Goal: Task Accomplishment & Management: Use online tool/utility

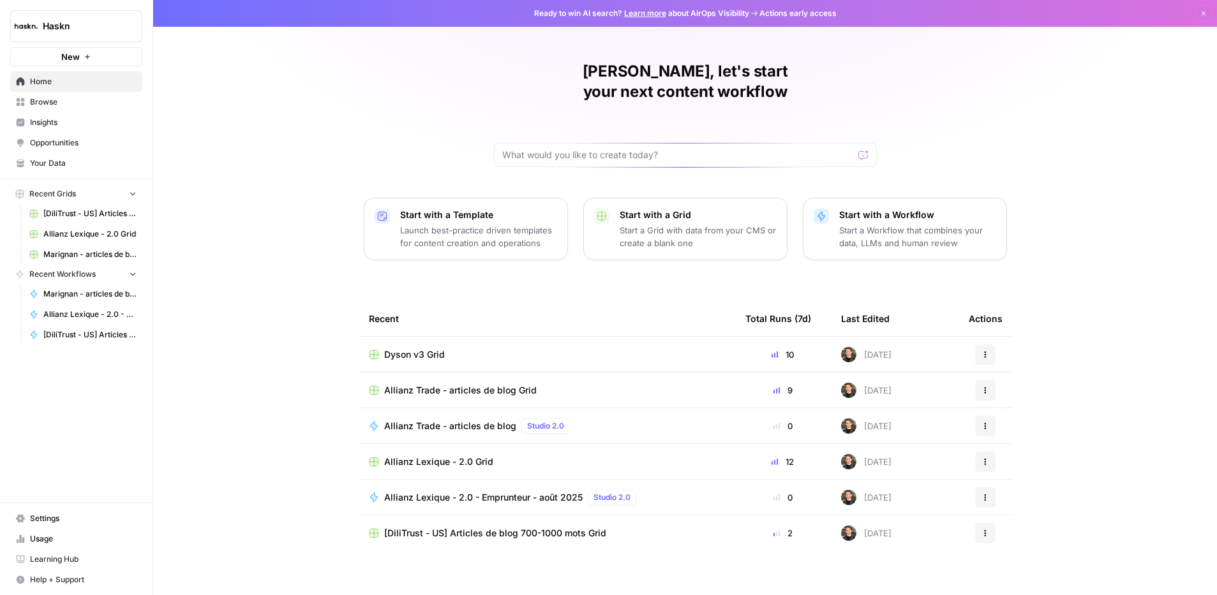
click at [500, 377] on td "Allianz Trade - articles de blog Grid" at bounding box center [547, 390] width 377 height 35
click at [498, 384] on span "Allianz Trade - articles de blog Grid" at bounding box center [460, 390] width 153 height 13
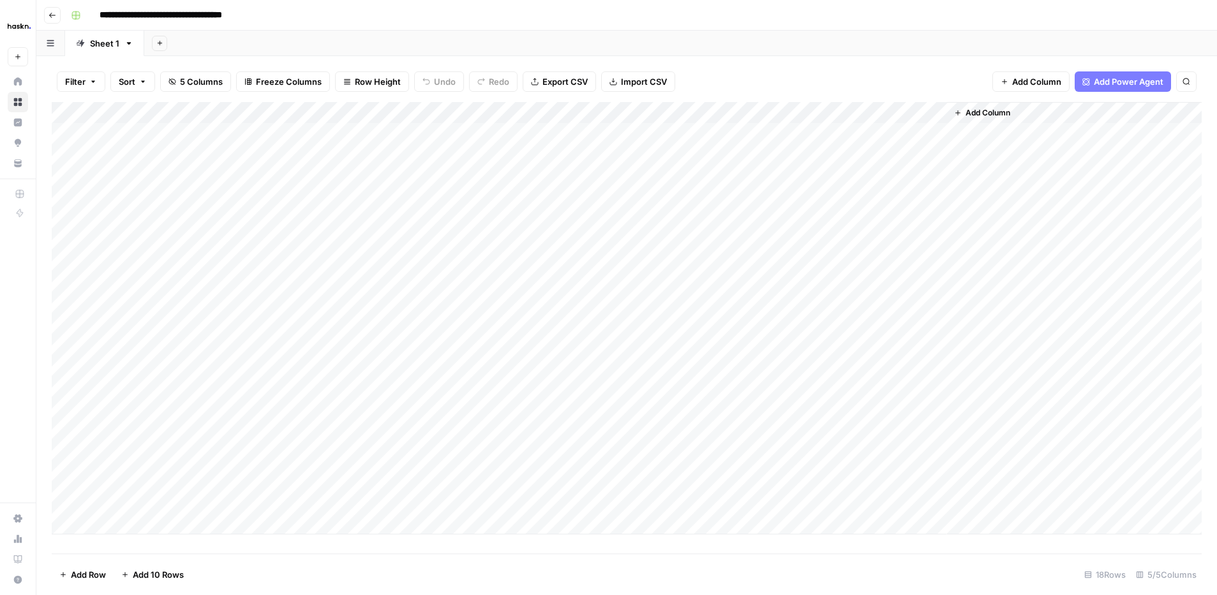
click at [906, 457] on div "Add Column" at bounding box center [627, 318] width 1150 height 433
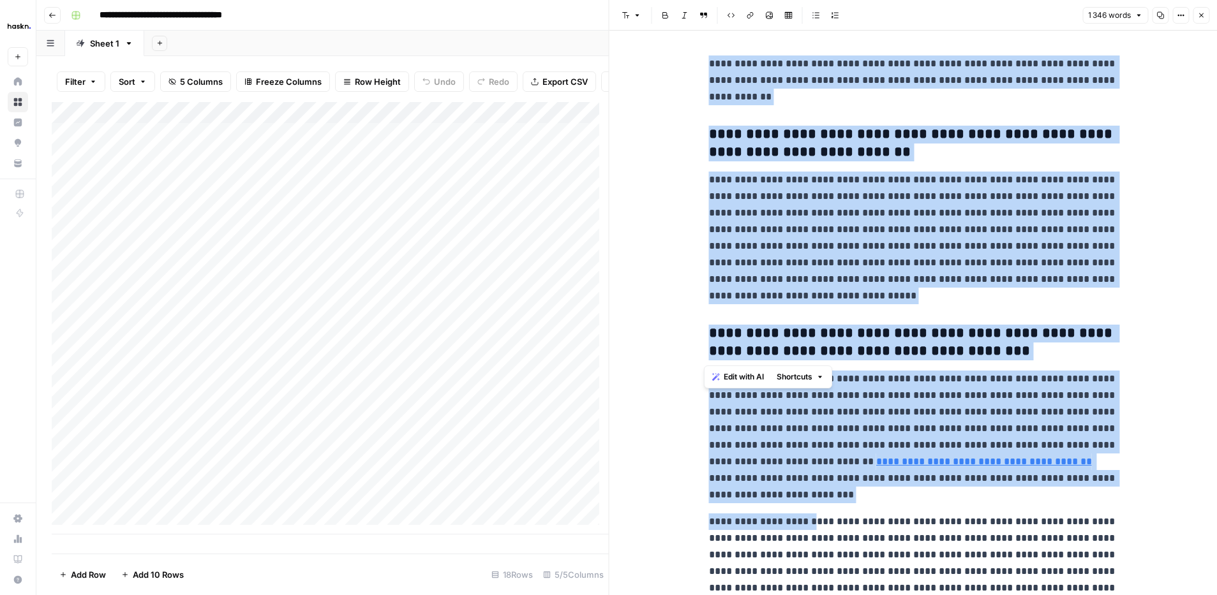
scroll to position [2260, 0]
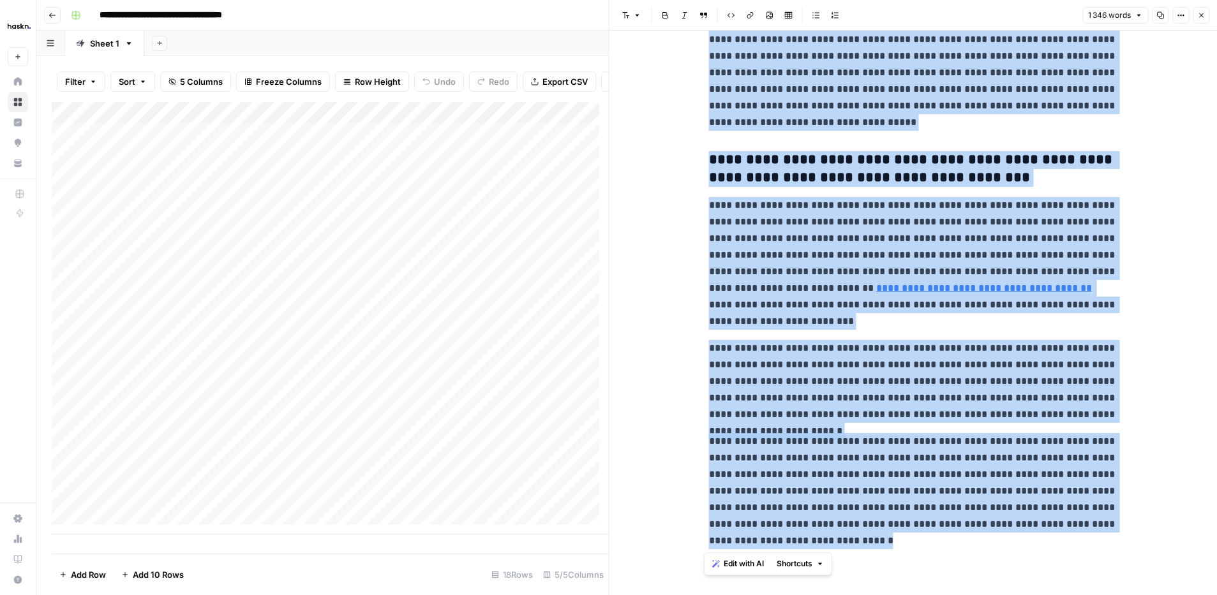
drag, startPoint x: 720, startPoint y: 71, endPoint x: 923, endPoint y: 557, distance: 526.3
copy div "**********"
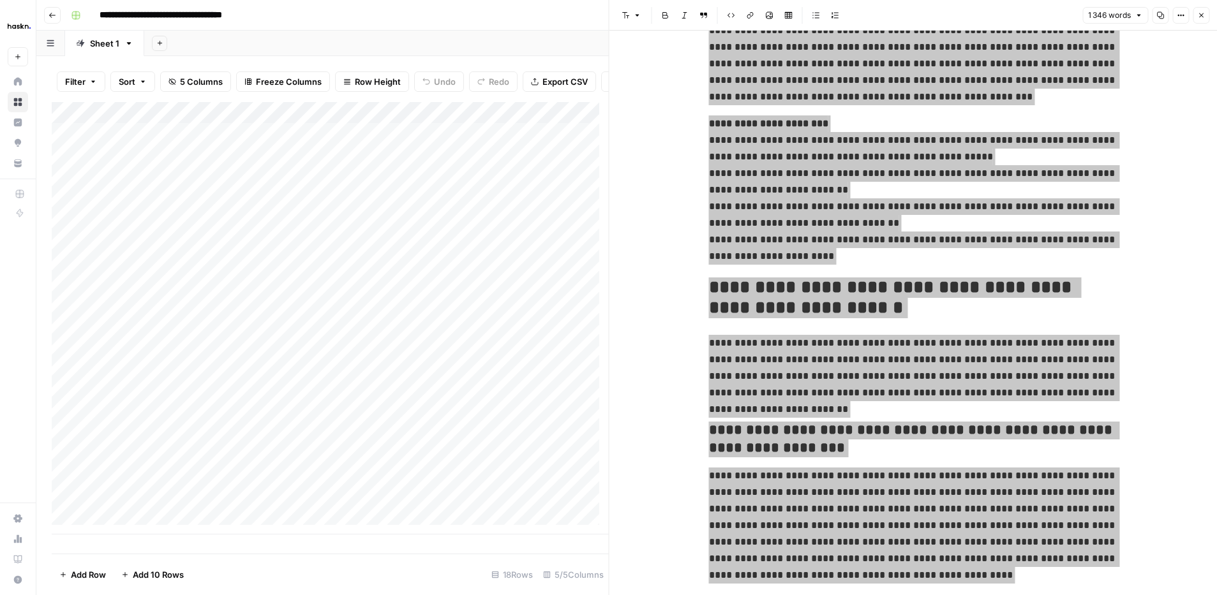
scroll to position [122, 0]
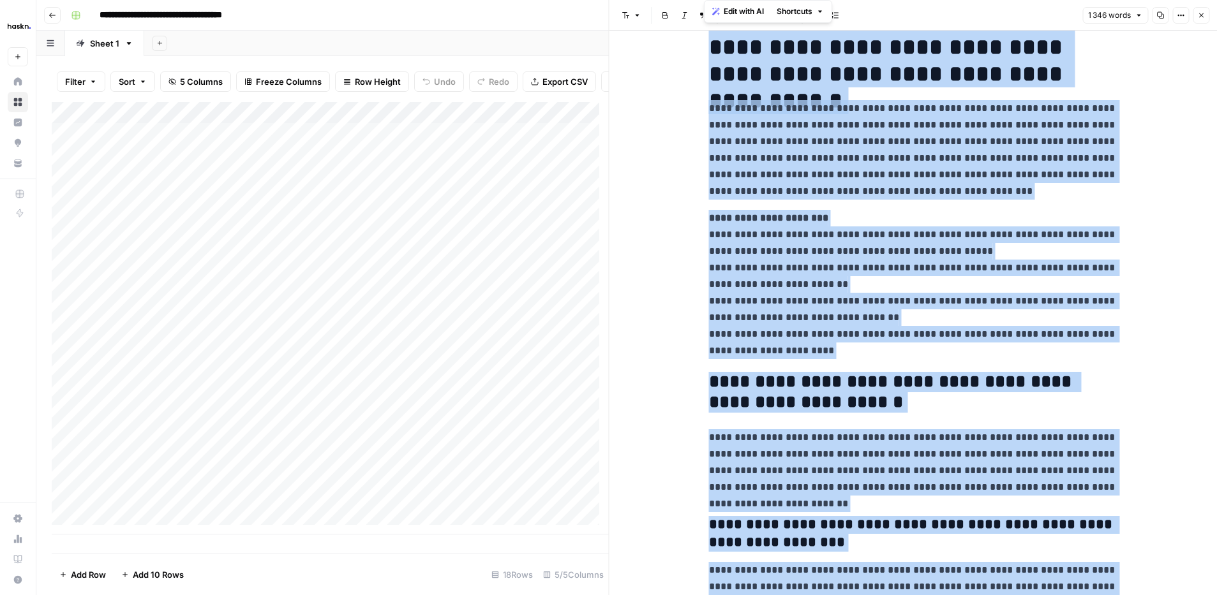
drag, startPoint x: 1201, startPoint y: 15, endPoint x: 1193, endPoint y: 19, distance: 8.6
click at [1200, 15] on icon "button" at bounding box center [1201, 15] width 4 height 4
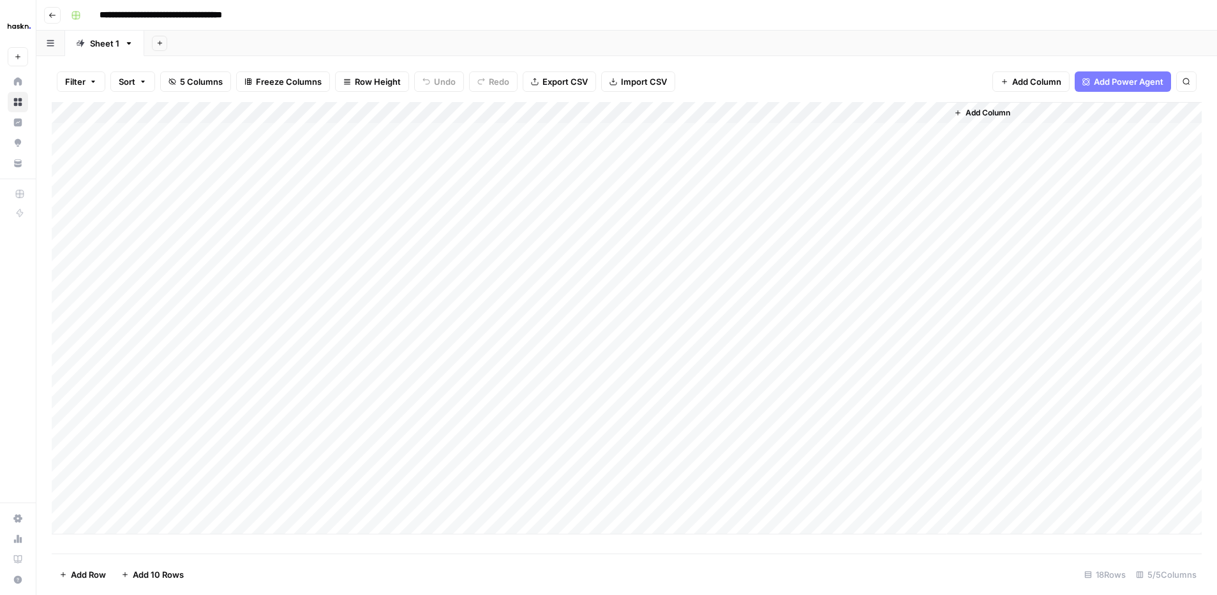
click at [130, 458] on div "Add Column" at bounding box center [627, 318] width 1150 height 433
click at [130, 458] on textarea "**********" at bounding box center [198, 460] width 204 height 18
click at [561, 456] on div "Add Column" at bounding box center [627, 318] width 1150 height 433
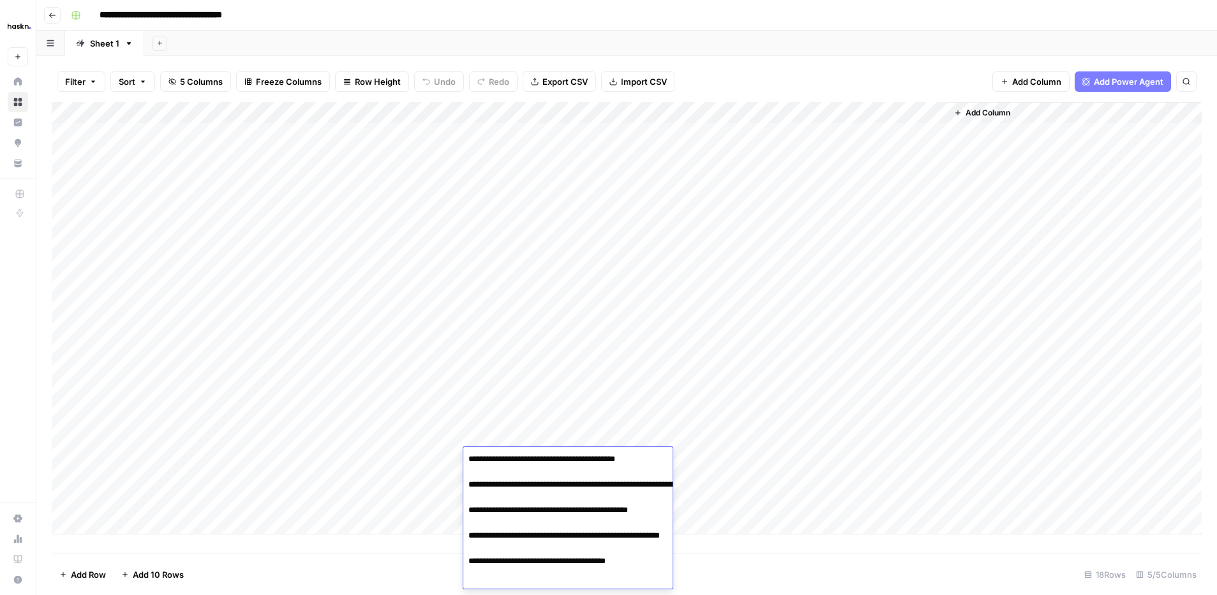
scroll to position [97, 0]
click at [416, 502] on div "Add Column" at bounding box center [627, 318] width 1150 height 433
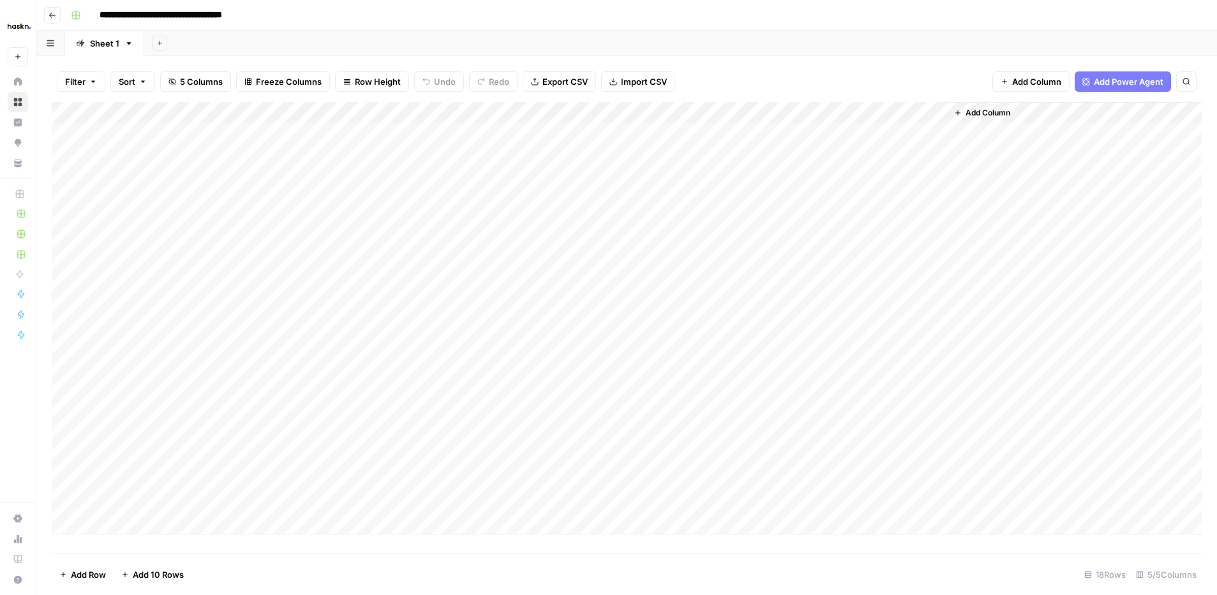
click at [509, 472] on div "Add Column" at bounding box center [627, 318] width 1150 height 433
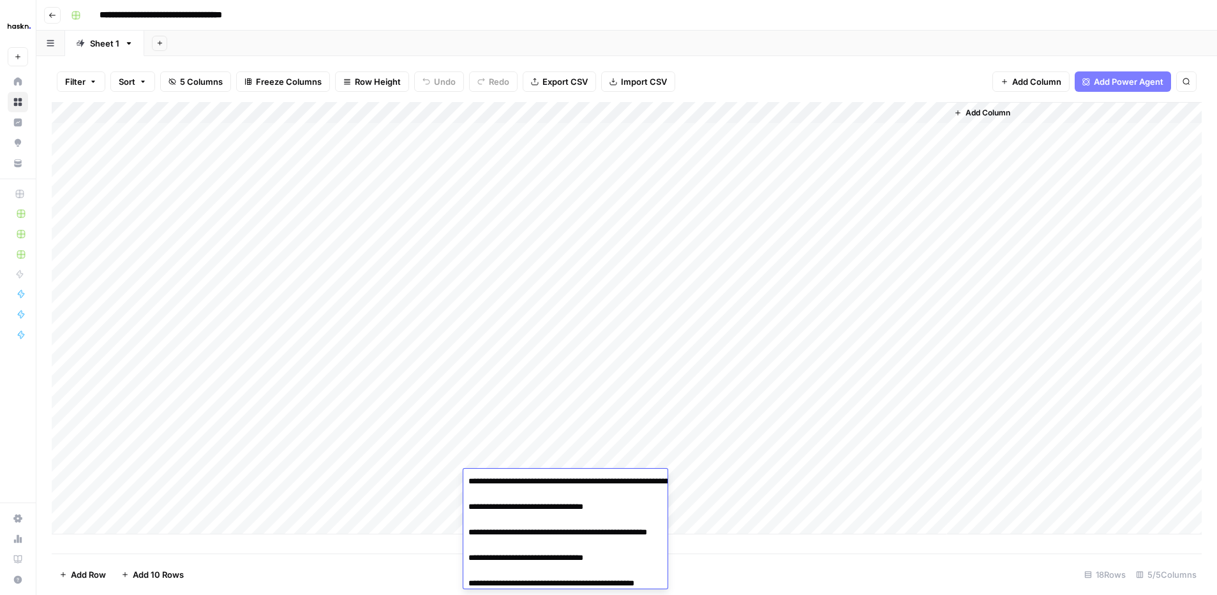
scroll to position [106, 0]
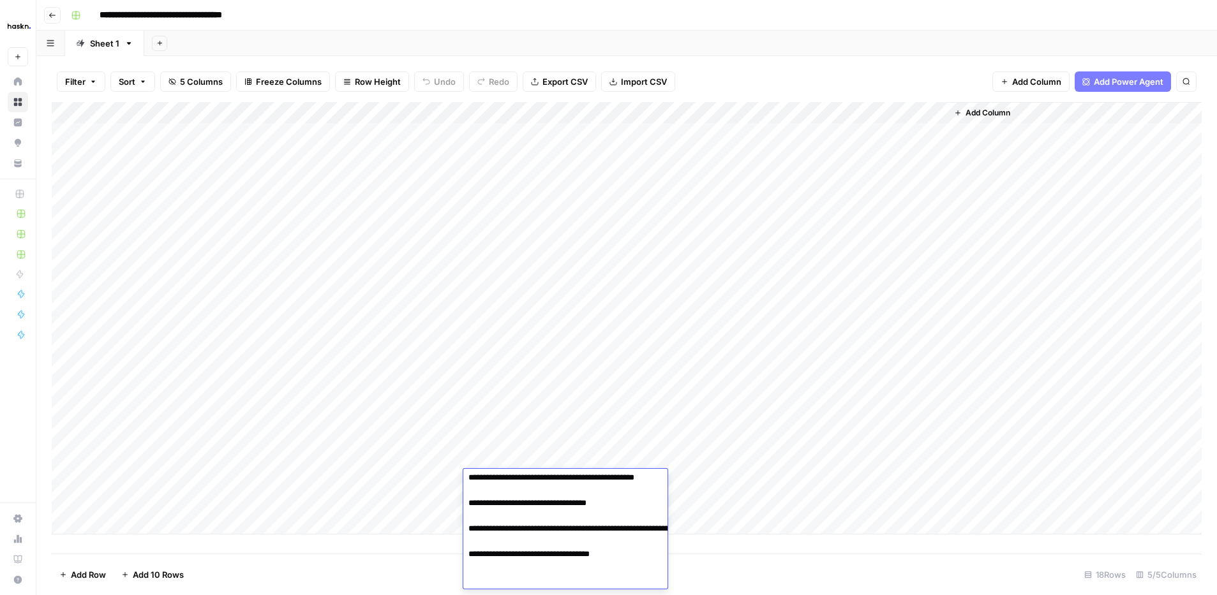
click at [509, 472] on textarea "**********" at bounding box center [586, 478] width 246 height 222
click at [512, 452] on div "Add Column" at bounding box center [627, 318] width 1150 height 433
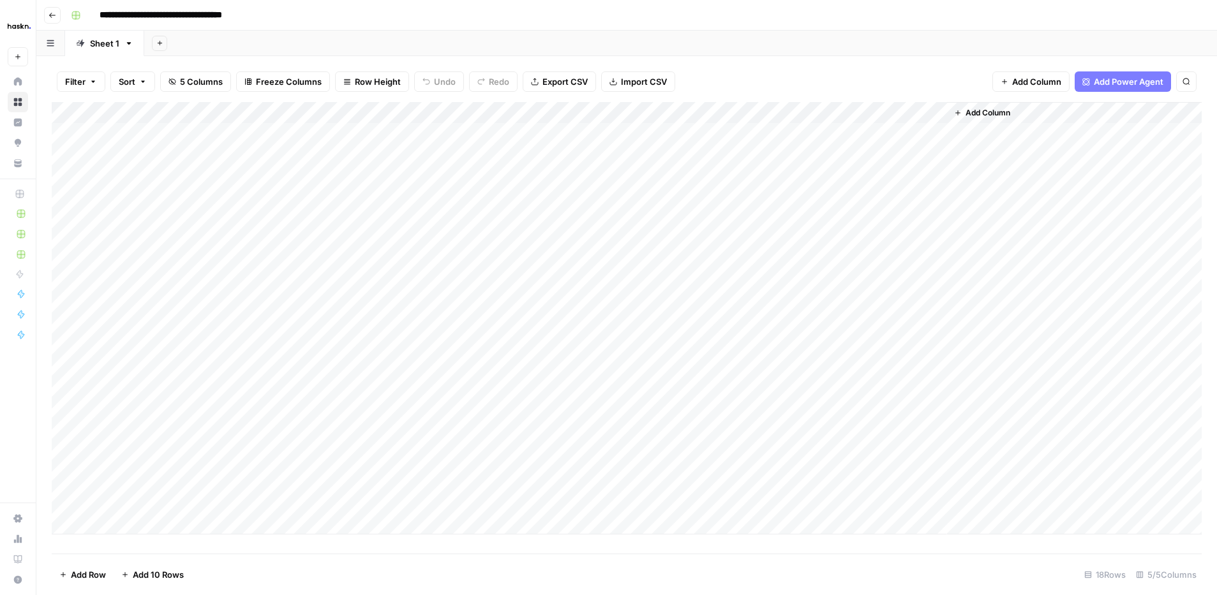
click at [512, 452] on div "Add Column" at bounding box center [627, 318] width 1150 height 433
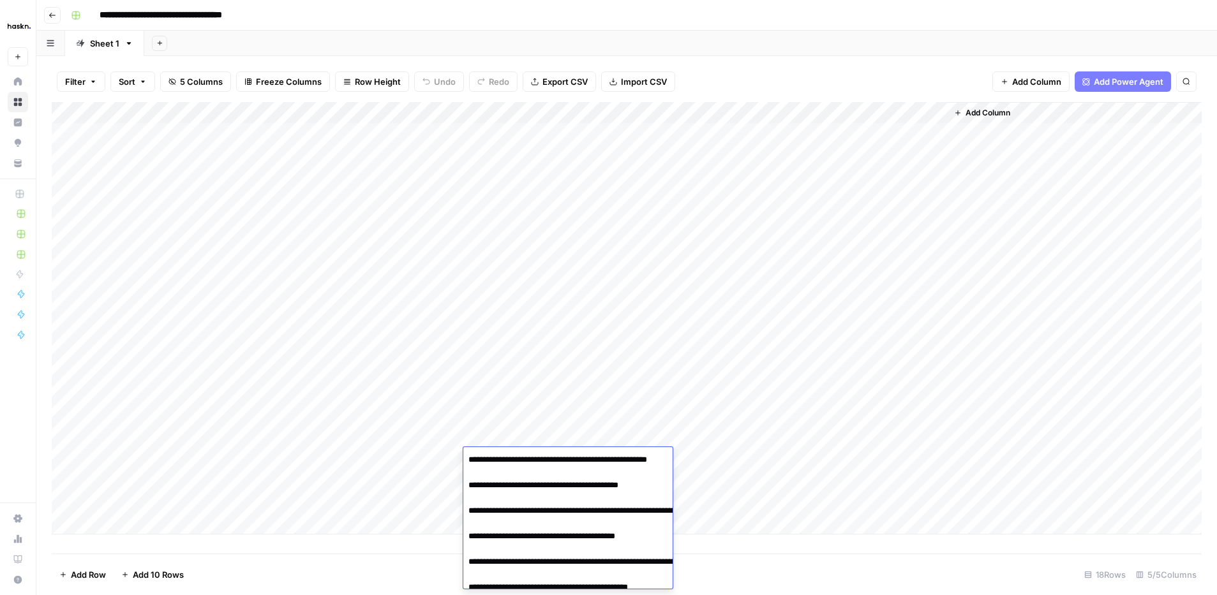
scroll to position [97, 0]
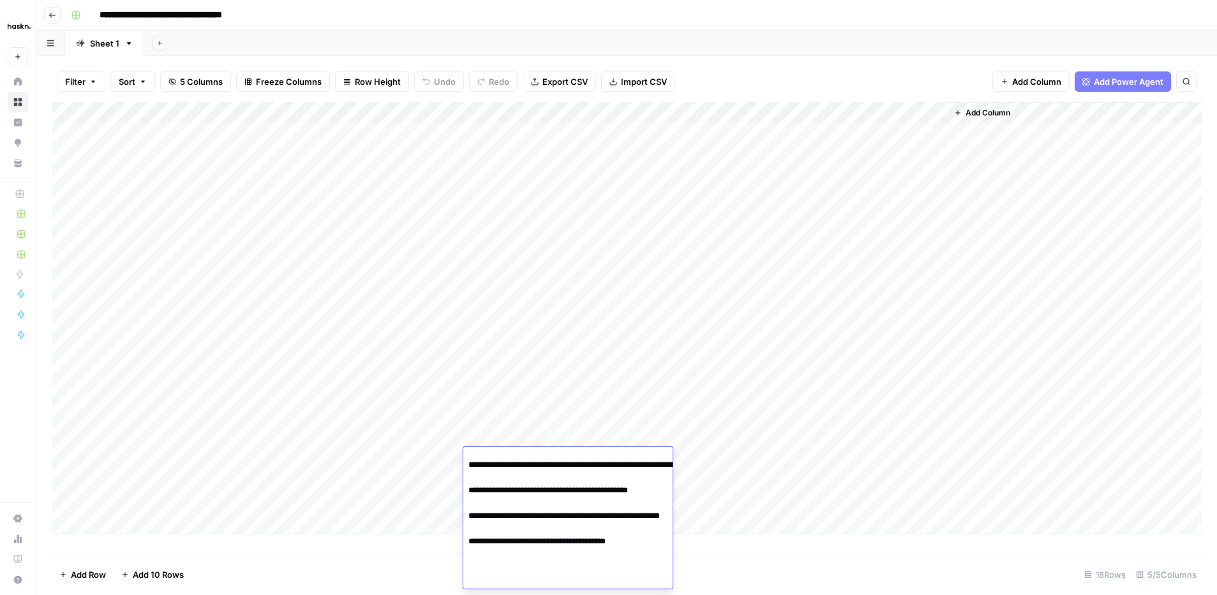
click at [518, 430] on div "Add Column" at bounding box center [627, 318] width 1150 height 433
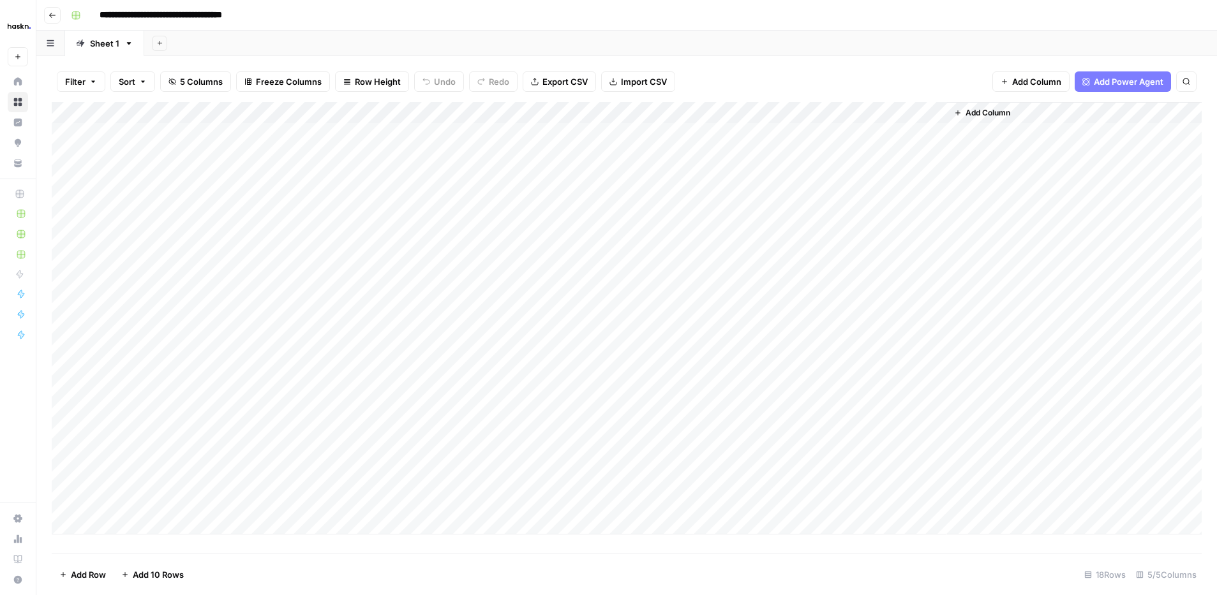
click at [518, 430] on div "Add Column" at bounding box center [627, 318] width 1150 height 433
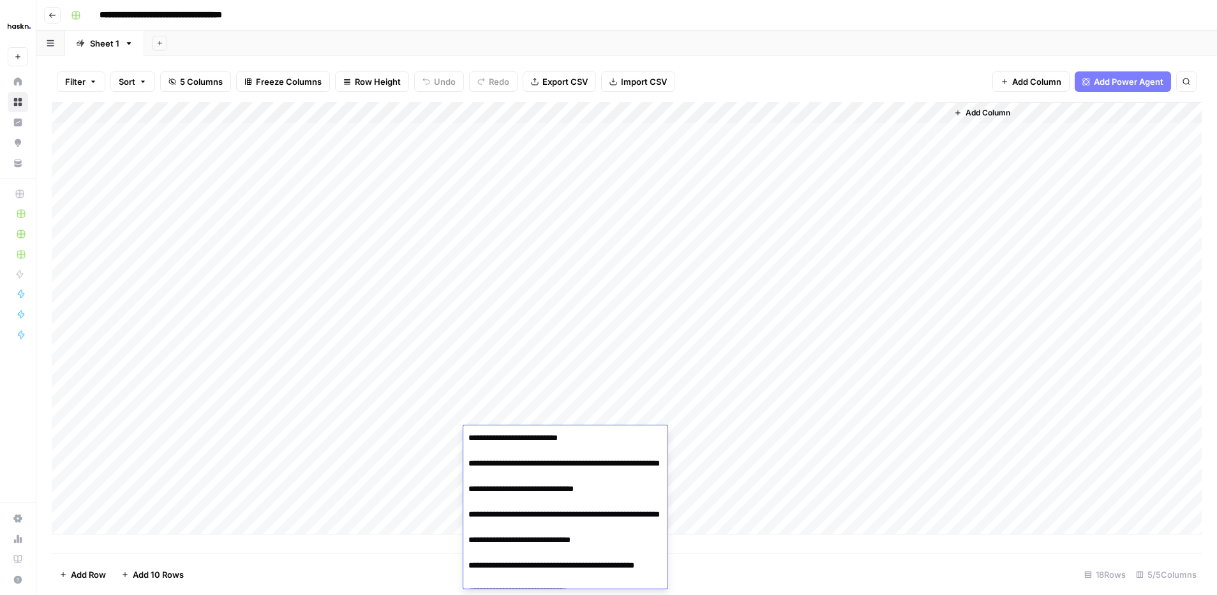
scroll to position [0, 0]
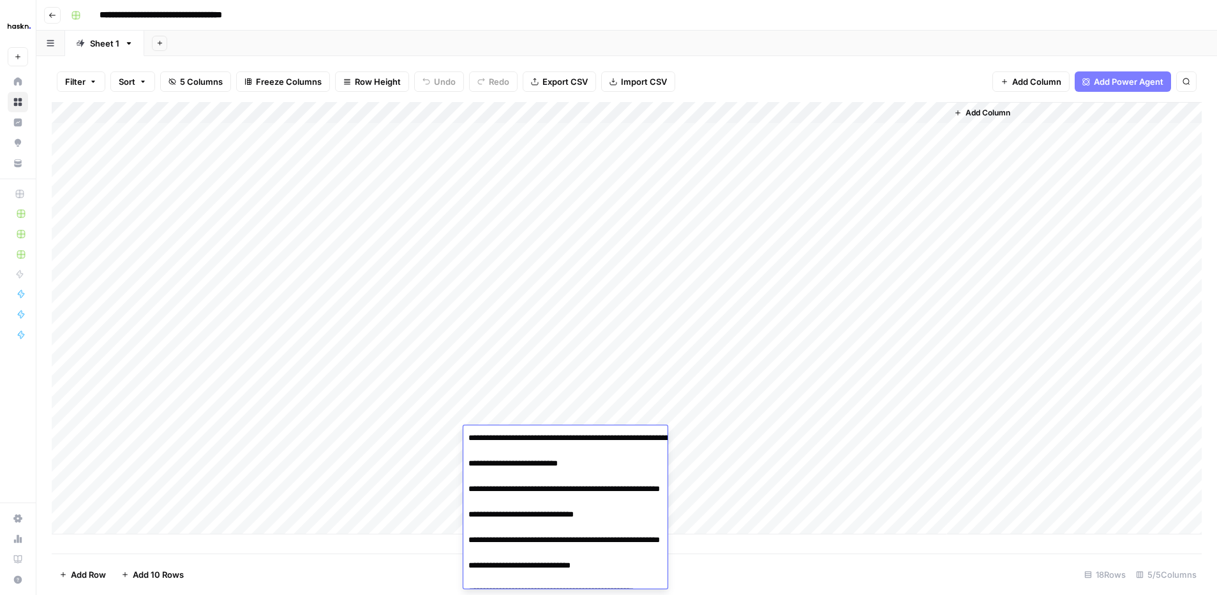
click at [526, 468] on textarea "**********" at bounding box center [586, 546] width 246 height 235
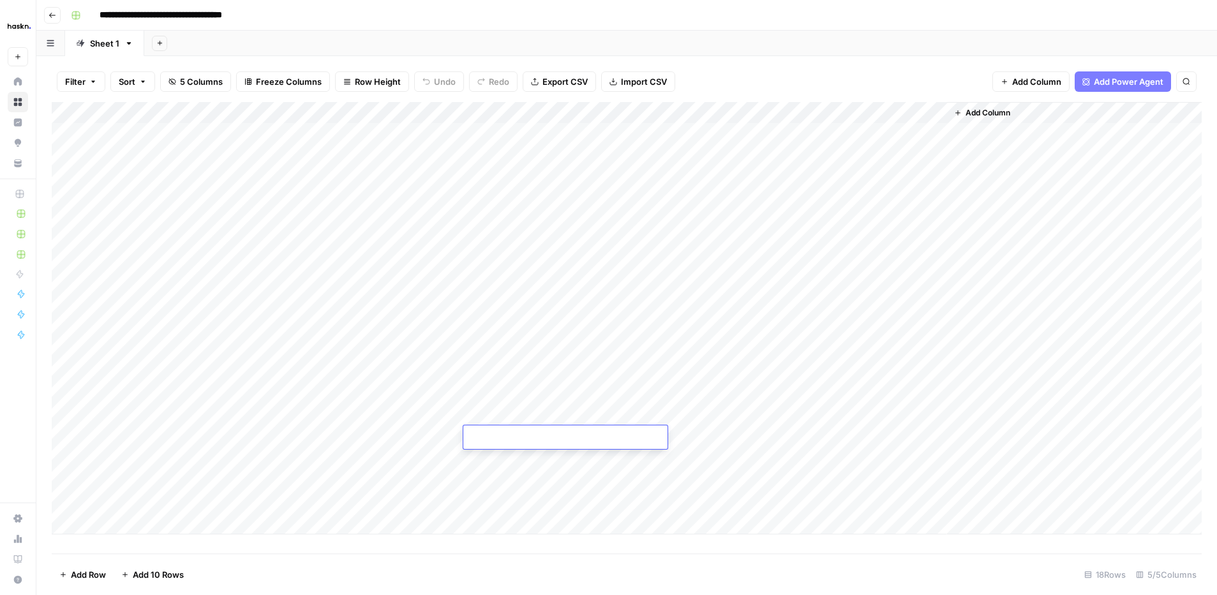
click at [525, 451] on div "Add Column" at bounding box center [627, 318] width 1150 height 433
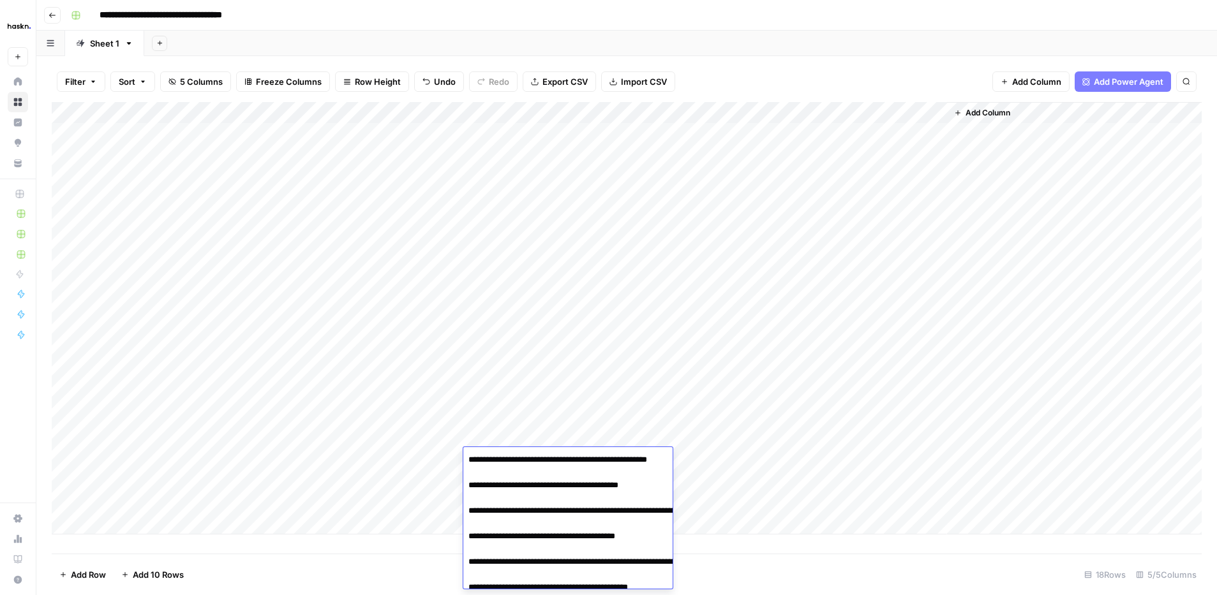
scroll to position [97, 0]
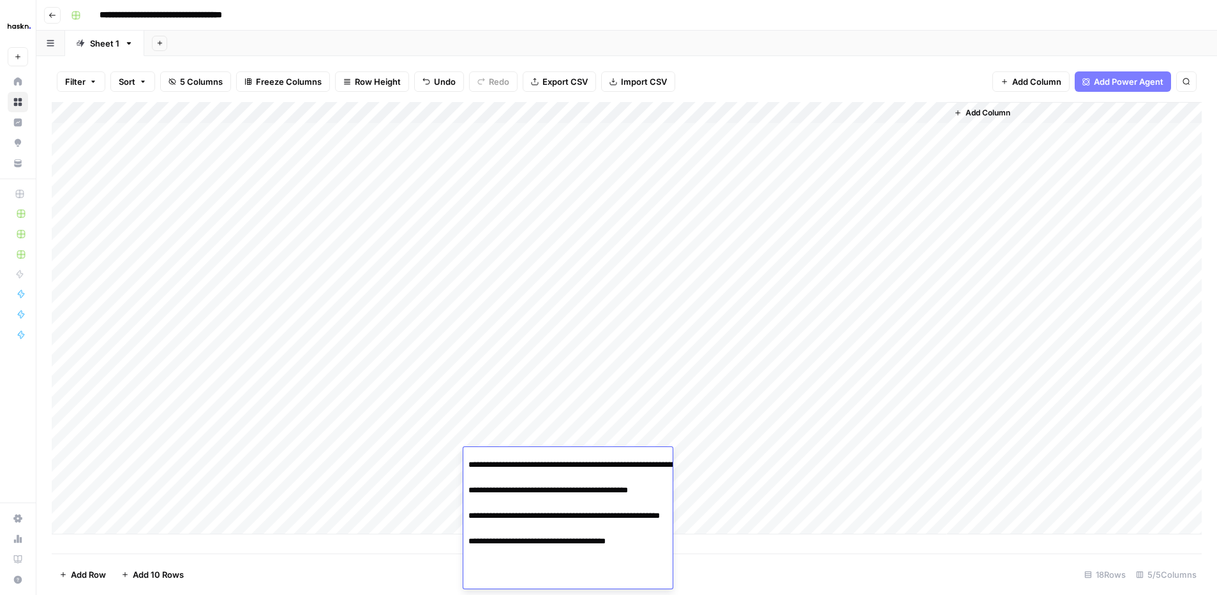
click at [525, 451] on textarea "**********" at bounding box center [586, 471] width 246 height 235
type textarea "**********"
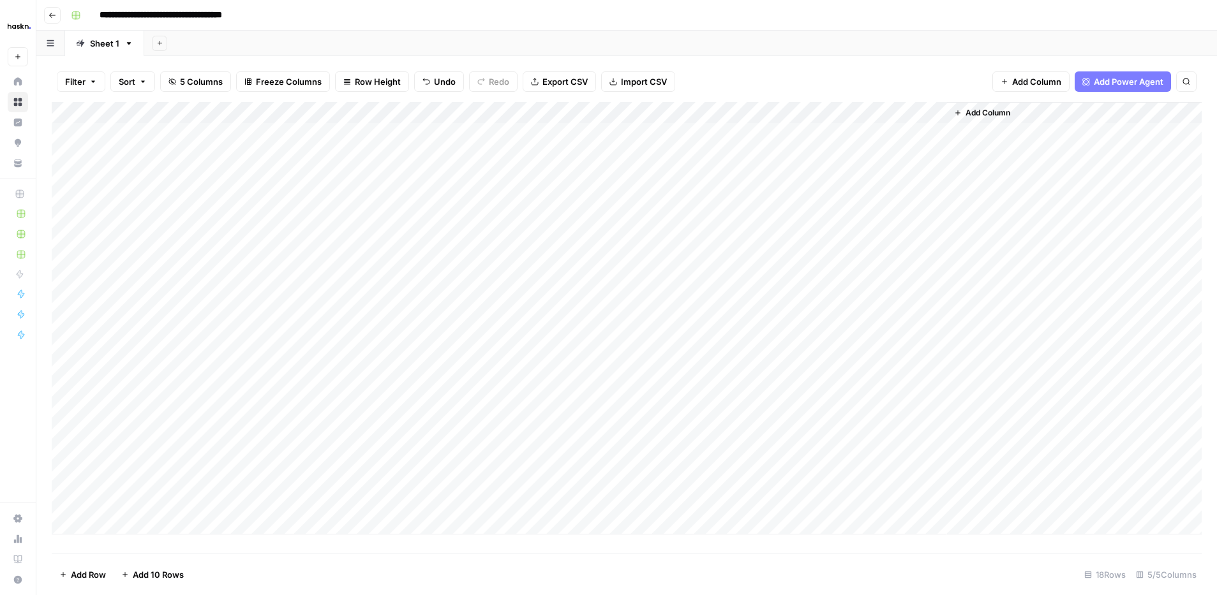
click at [779, 485] on div "Add Column" at bounding box center [627, 318] width 1150 height 433
click at [507, 408] on div "Add Column" at bounding box center [627, 318] width 1150 height 433
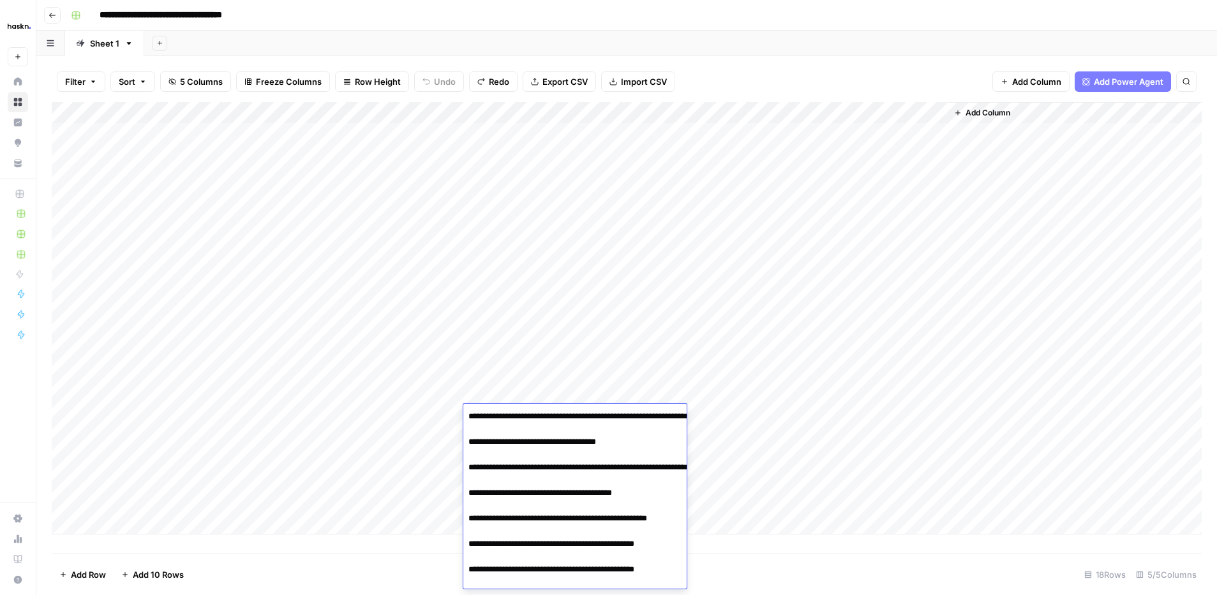
scroll to position [41, 0]
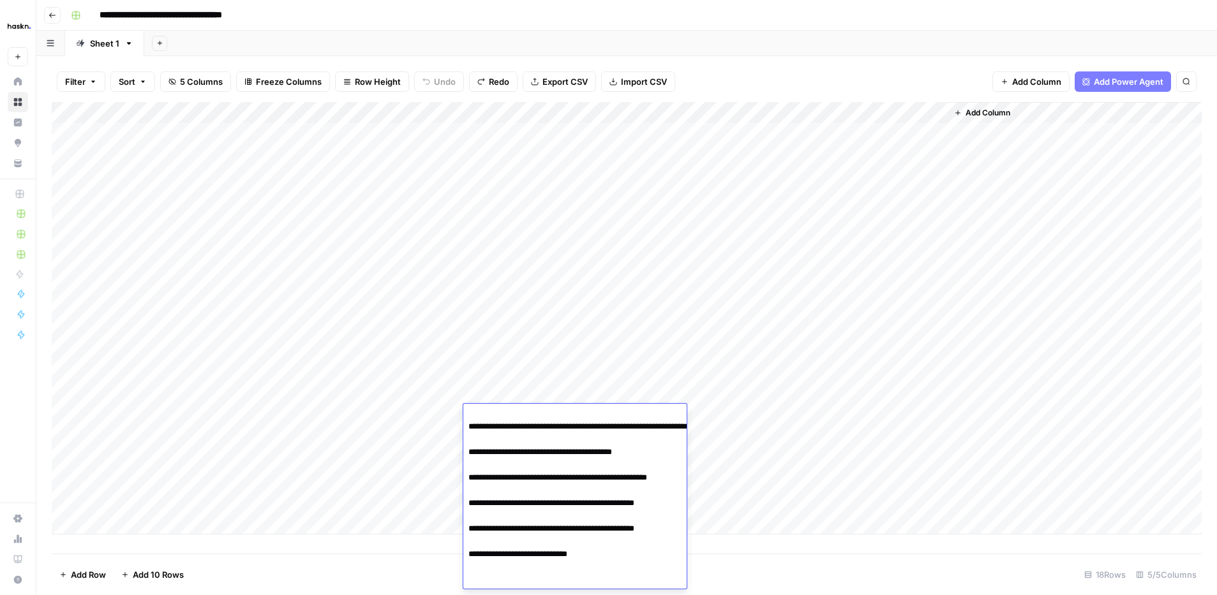
click at [414, 410] on div "Add Column" at bounding box center [627, 318] width 1150 height 433
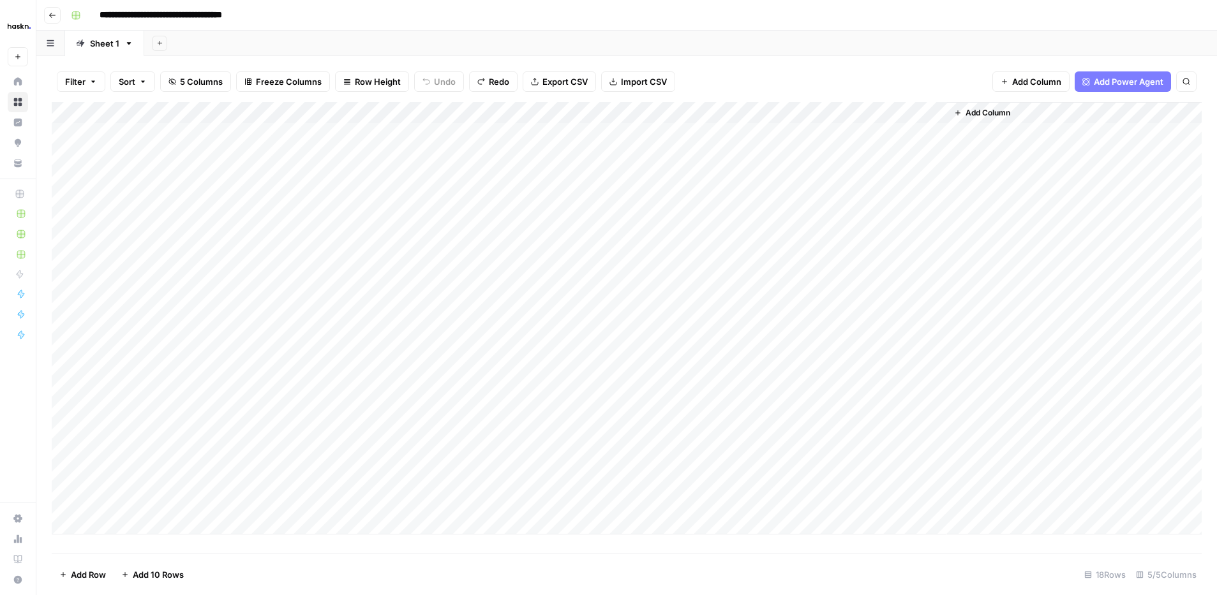
click at [527, 422] on div "Add Column" at bounding box center [627, 318] width 1150 height 433
click at [543, 416] on div "Add Column" at bounding box center [627, 318] width 1150 height 433
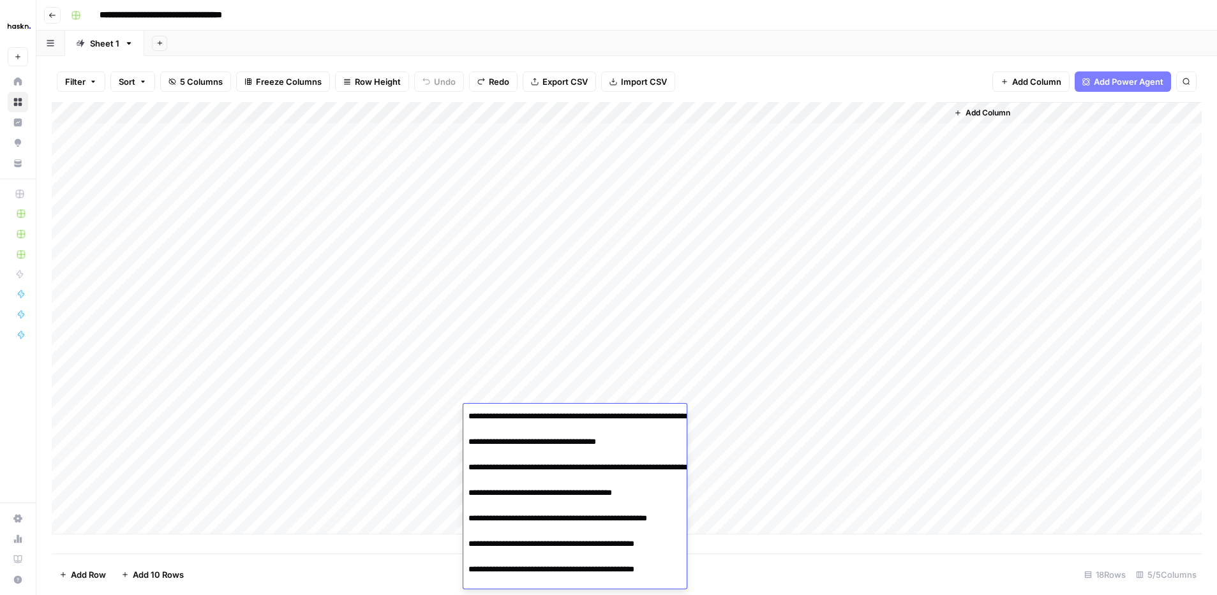
click at [543, 416] on textarea "**********" at bounding box center [586, 519] width 246 height 222
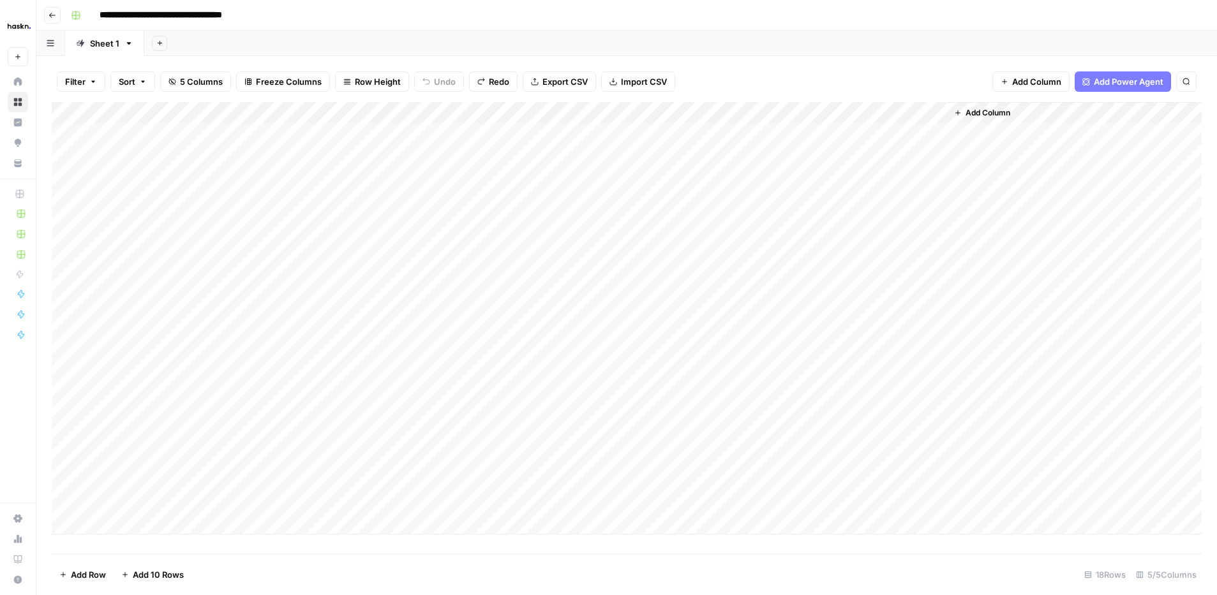
click at [565, 397] on div "Add Column" at bounding box center [627, 318] width 1150 height 433
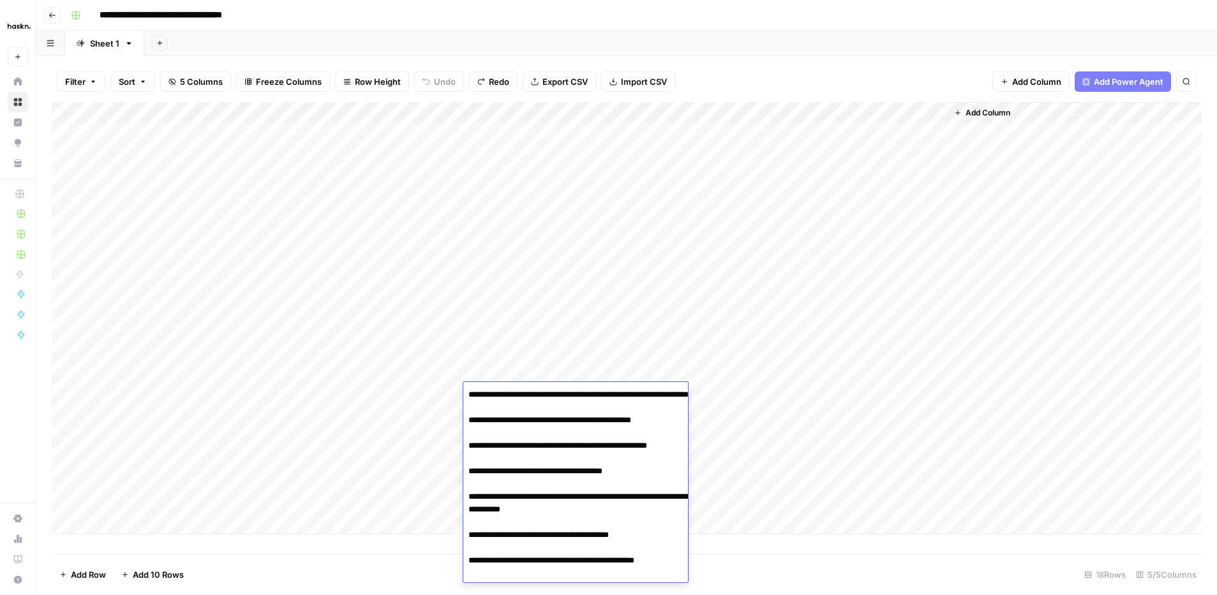
scroll to position [19, 0]
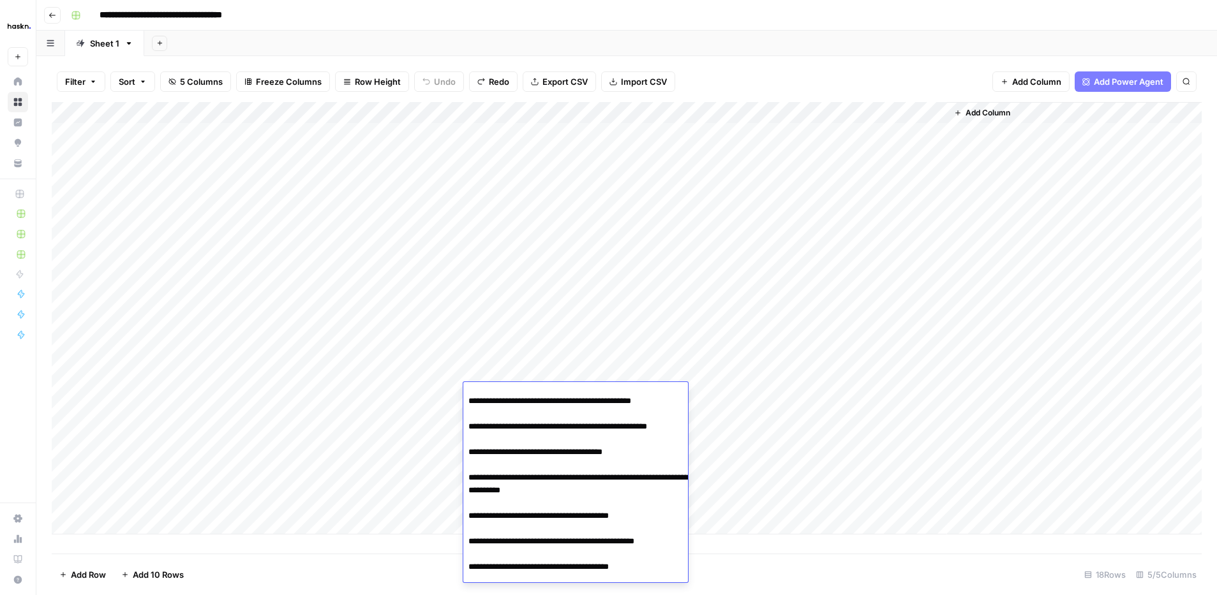
click at [434, 402] on div "Add Column" at bounding box center [627, 318] width 1150 height 433
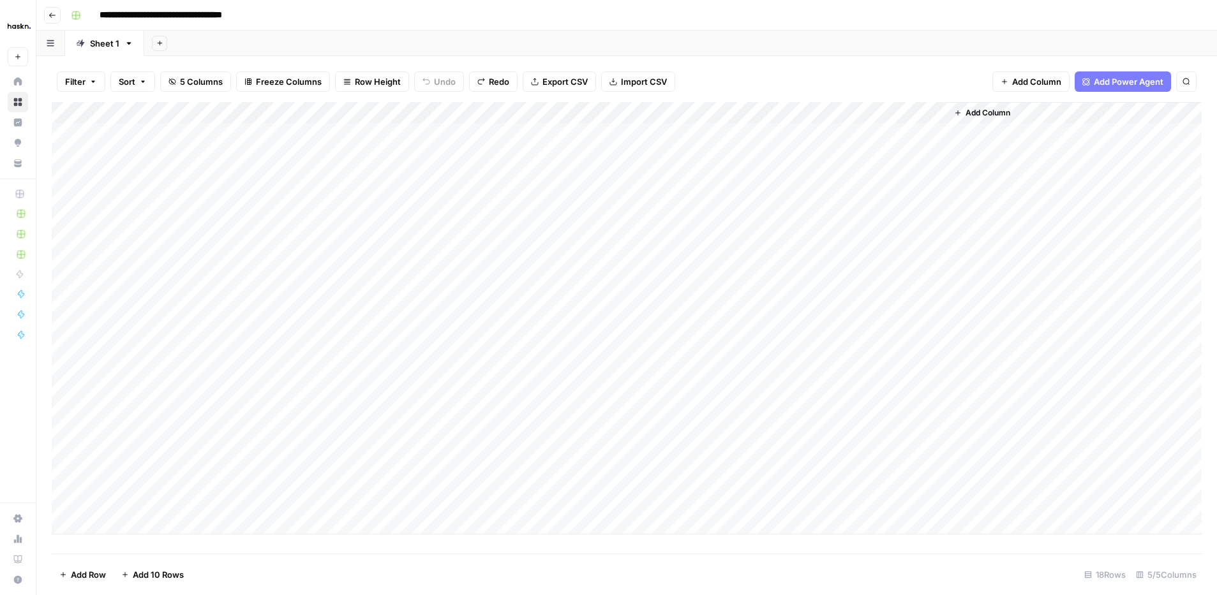
click at [533, 411] on div "Add Column" at bounding box center [627, 318] width 1150 height 433
click at [537, 435] on div "Add Column" at bounding box center [627, 318] width 1150 height 433
click at [555, 435] on div "Add Column" at bounding box center [627, 318] width 1150 height 433
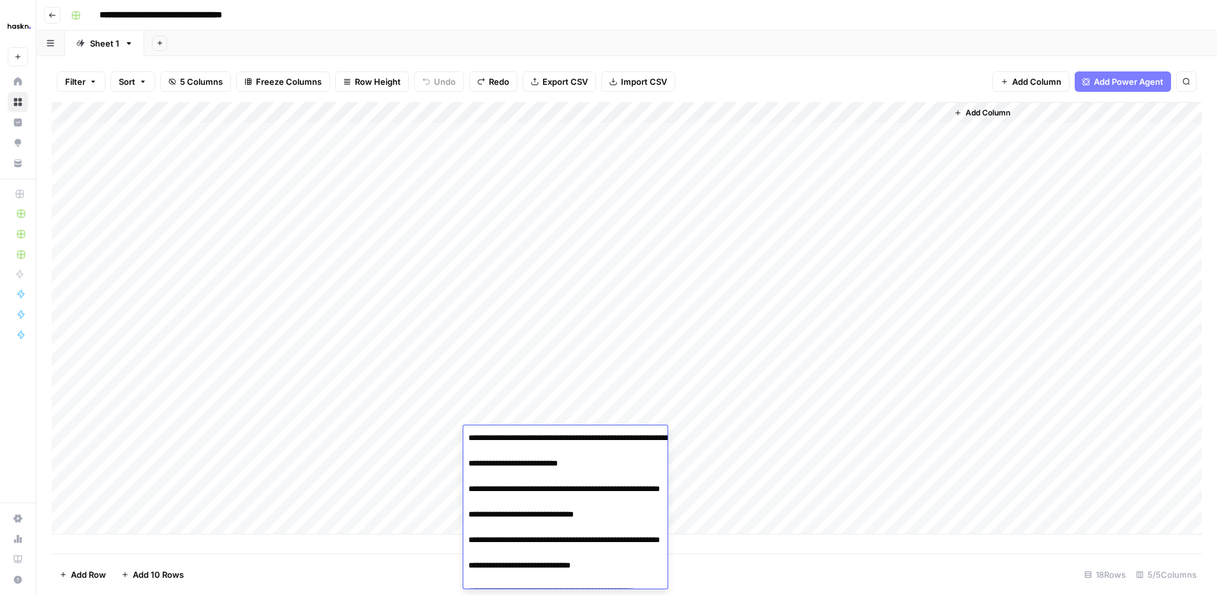
scroll to position [75, 0]
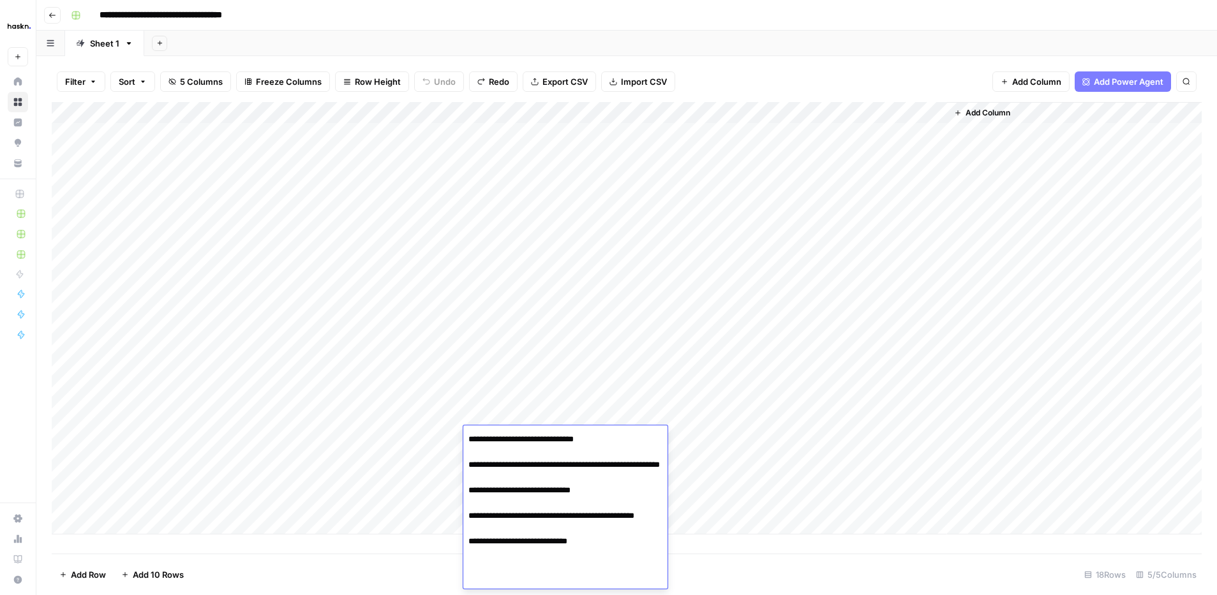
click at [555, 435] on textarea "**********" at bounding box center [586, 471] width 246 height 235
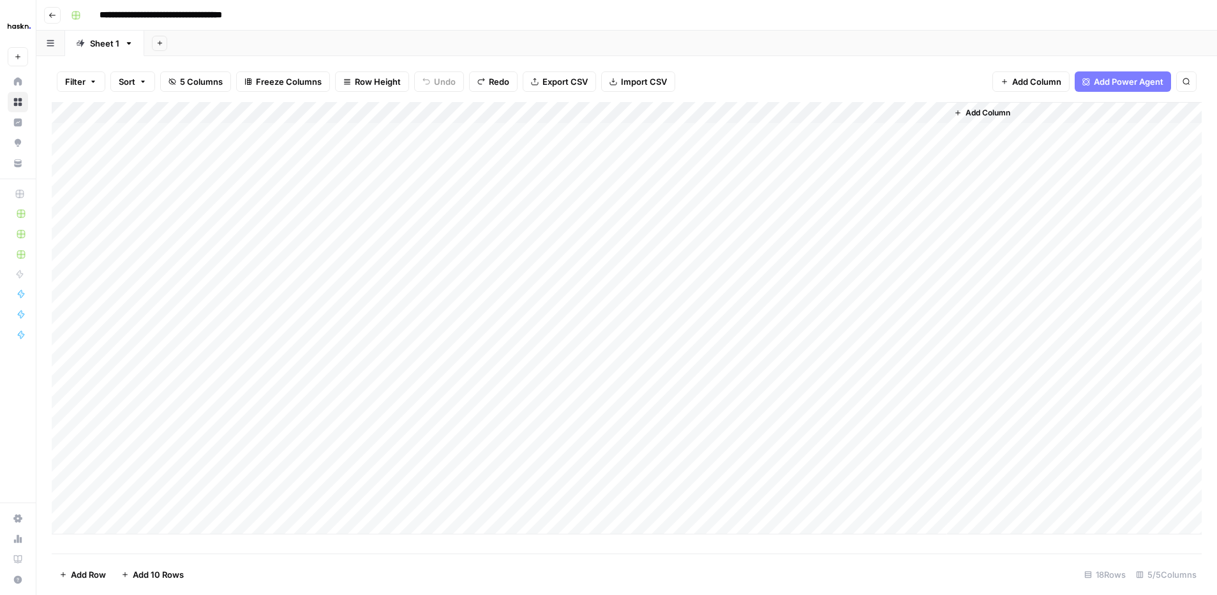
click at [532, 402] on div "Add Column" at bounding box center [627, 318] width 1150 height 433
click at [557, 455] on div "Add Column" at bounding box center [627, 318] width 1150 height 433
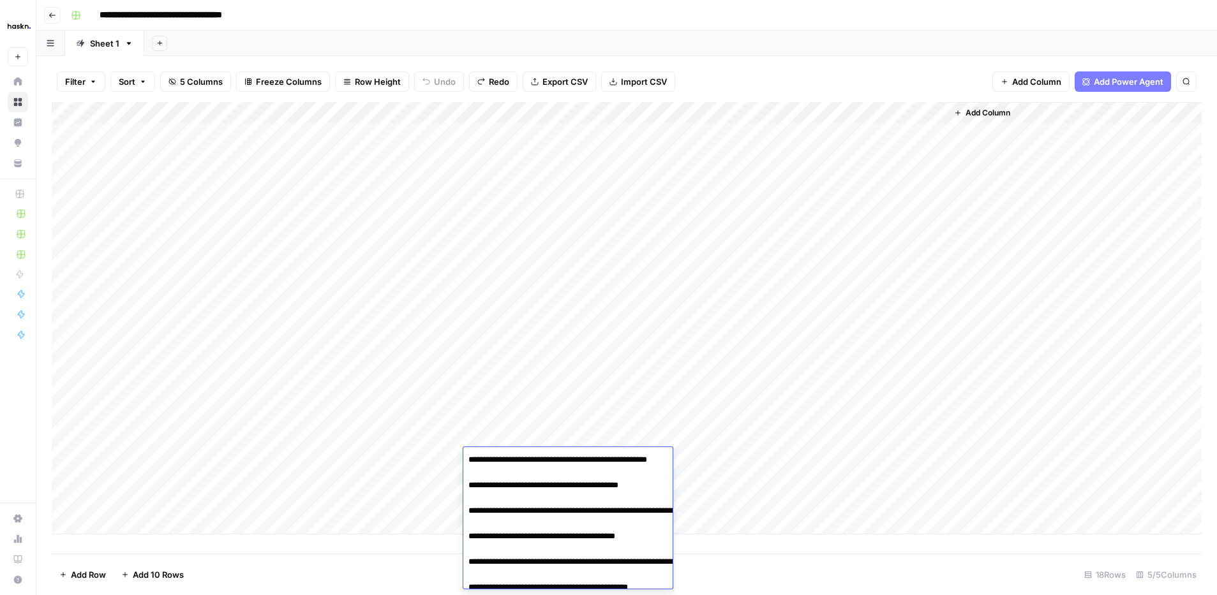
scroll to position [82, 0]
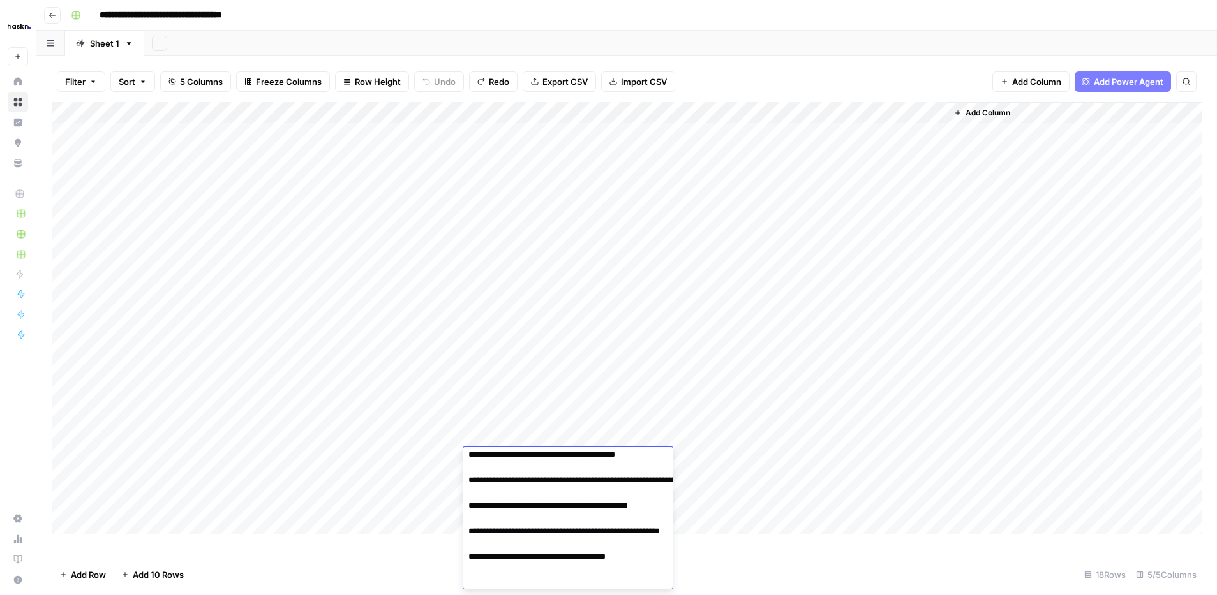
click at [556, 455] on textarea "**********" at bounding box center [586, 486] width 246 height 235
type textarea "**********"
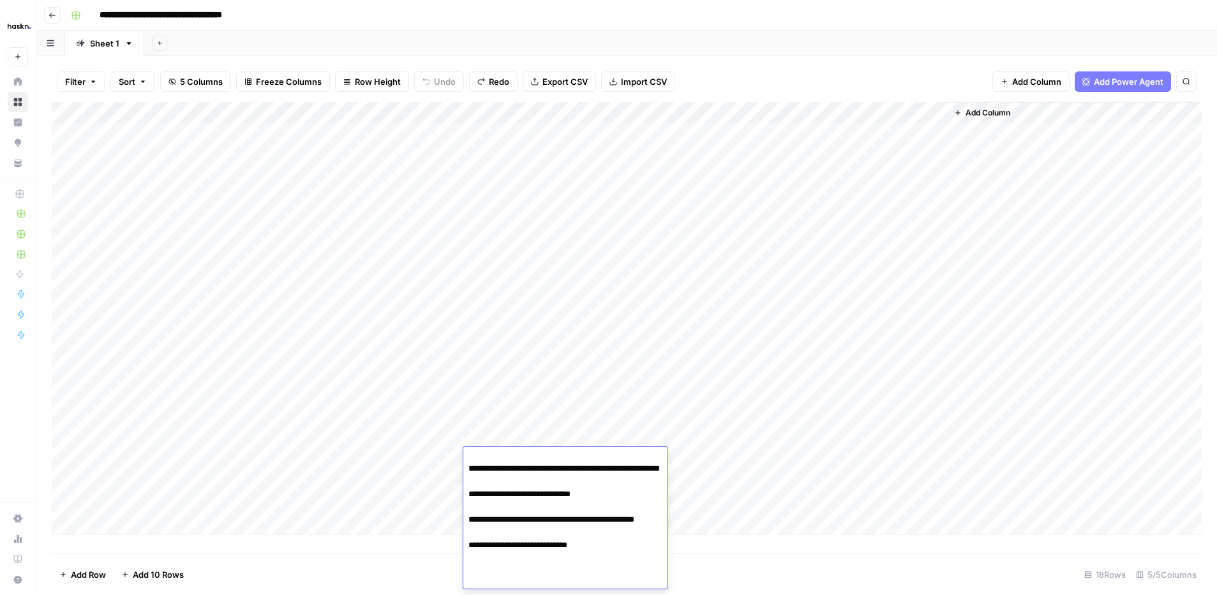
click at [542, 436] on div "Add Column" at bounding box center [627, 318] width 1150 height 433
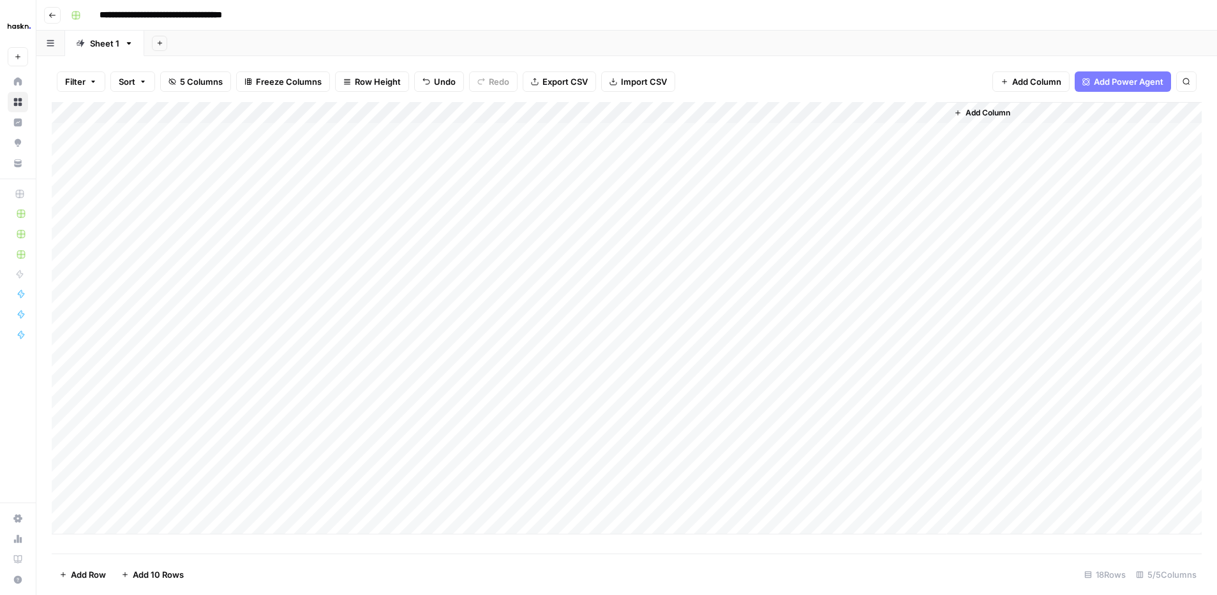
click at [503, 434] on div "Add Column" at bounding box center [627, 318] width 1150 height 433
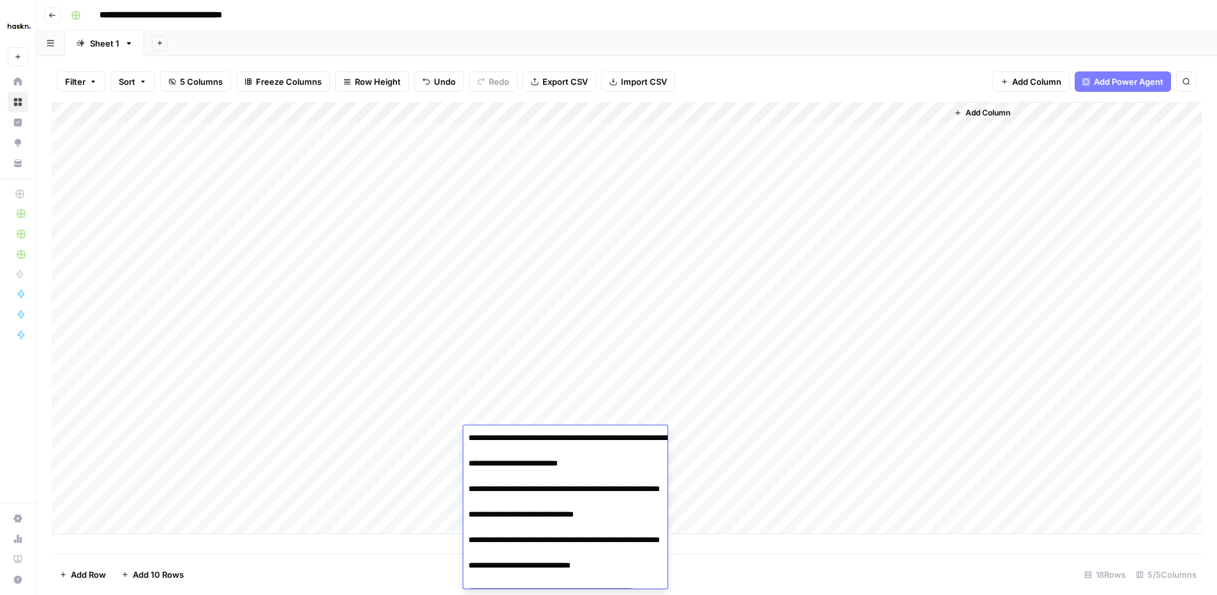
click at [503, 434] on textarea "**********" at bounding box center [586, 546] width 246 height 235
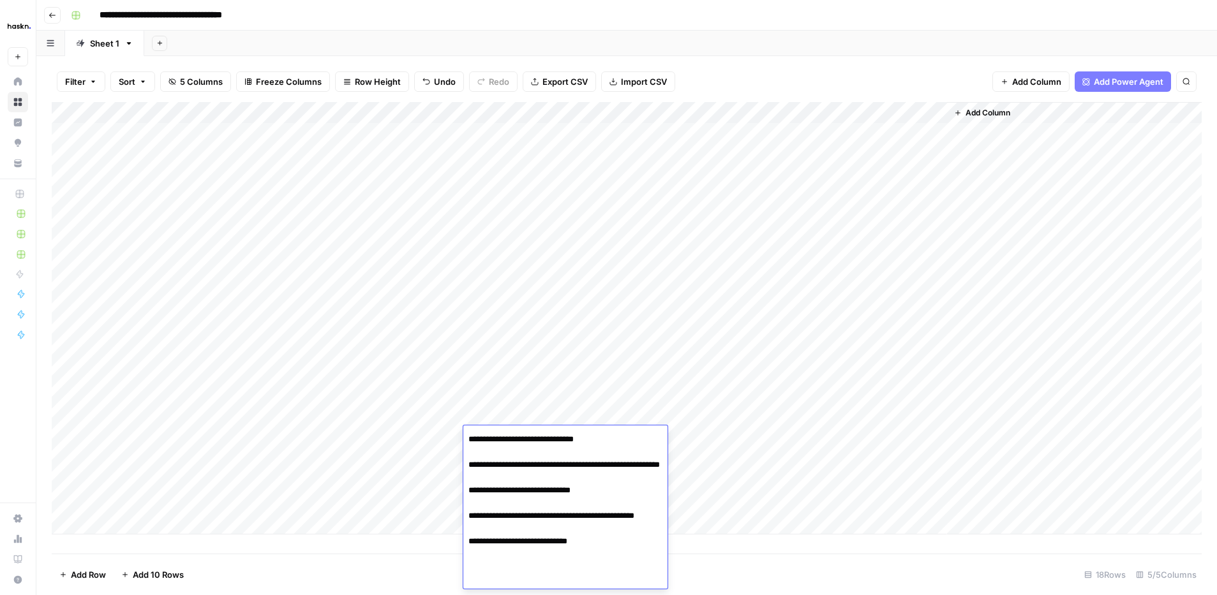
type textarea "**********"
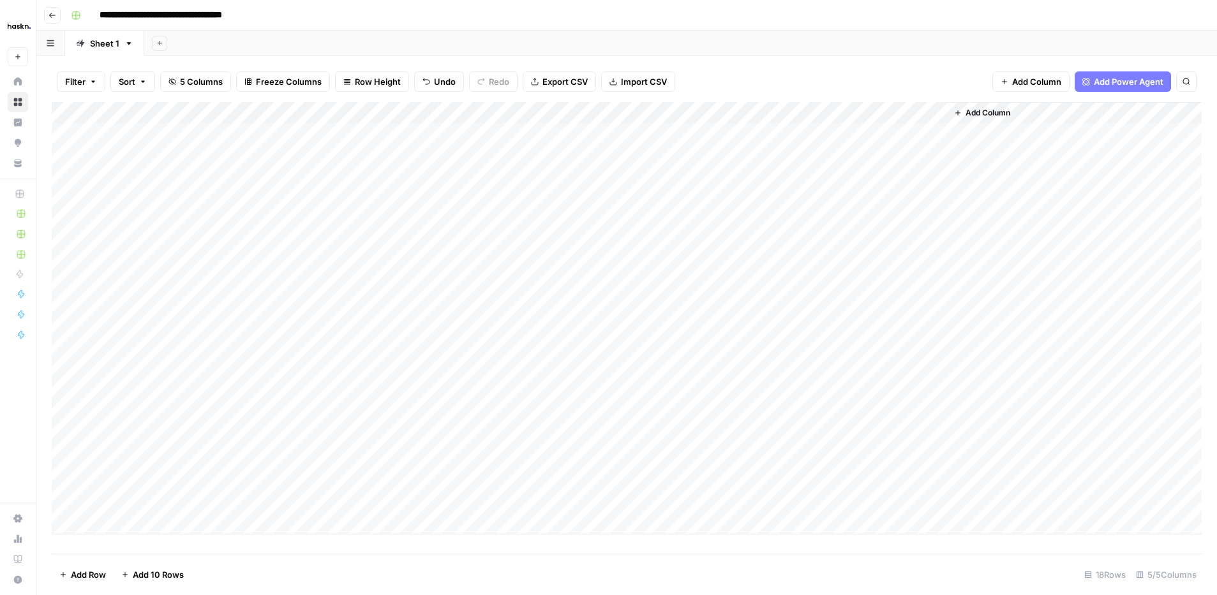
click at [173, 484] on div "Add Column" at bounding box center [627, 318] width 1150 height 433
click at [624, 479] on div "Add Column" at bounding box center [627, 318] width 1150 height 433
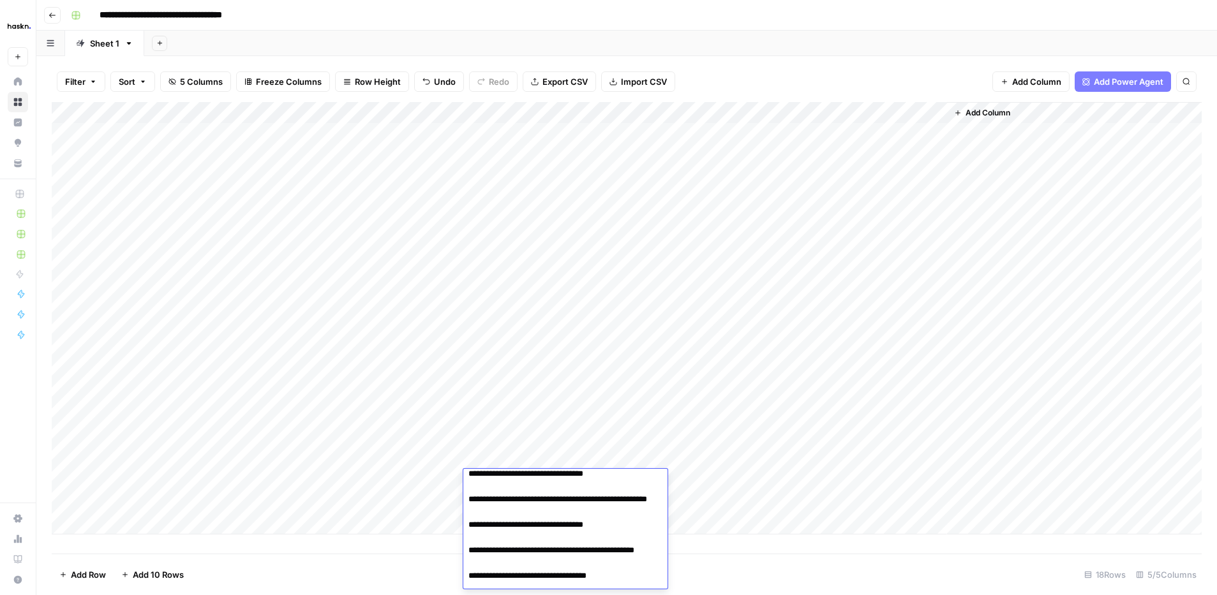
scroll to position [26, 0]
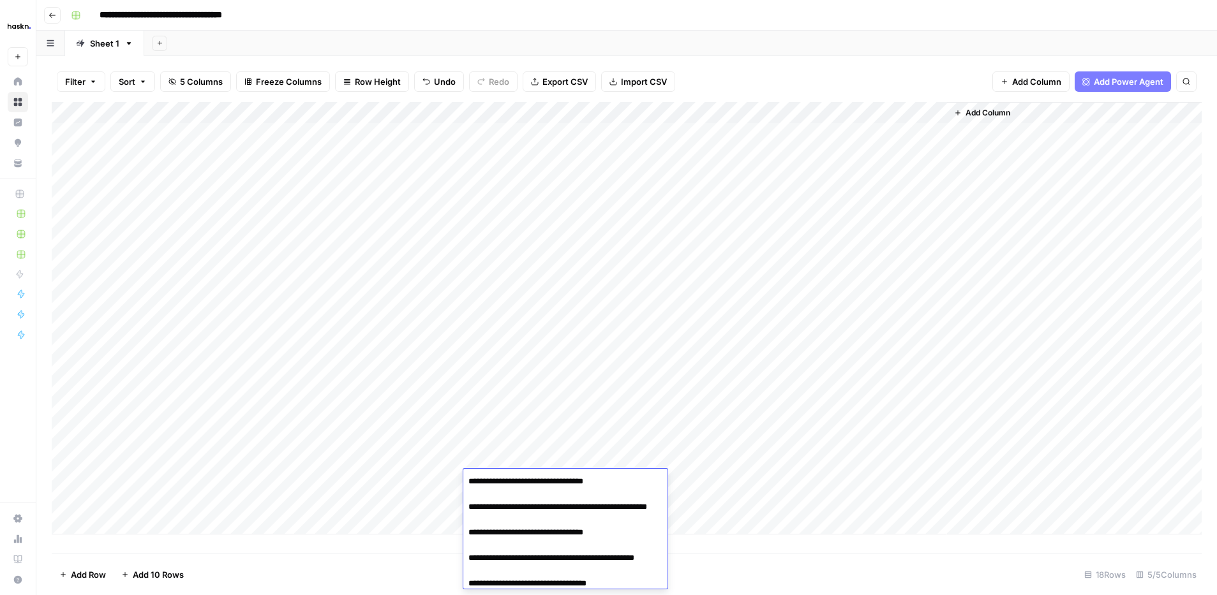
click at [549, 413] on div "Add Column" at bounding box center [627, 318] width 1150 height 433
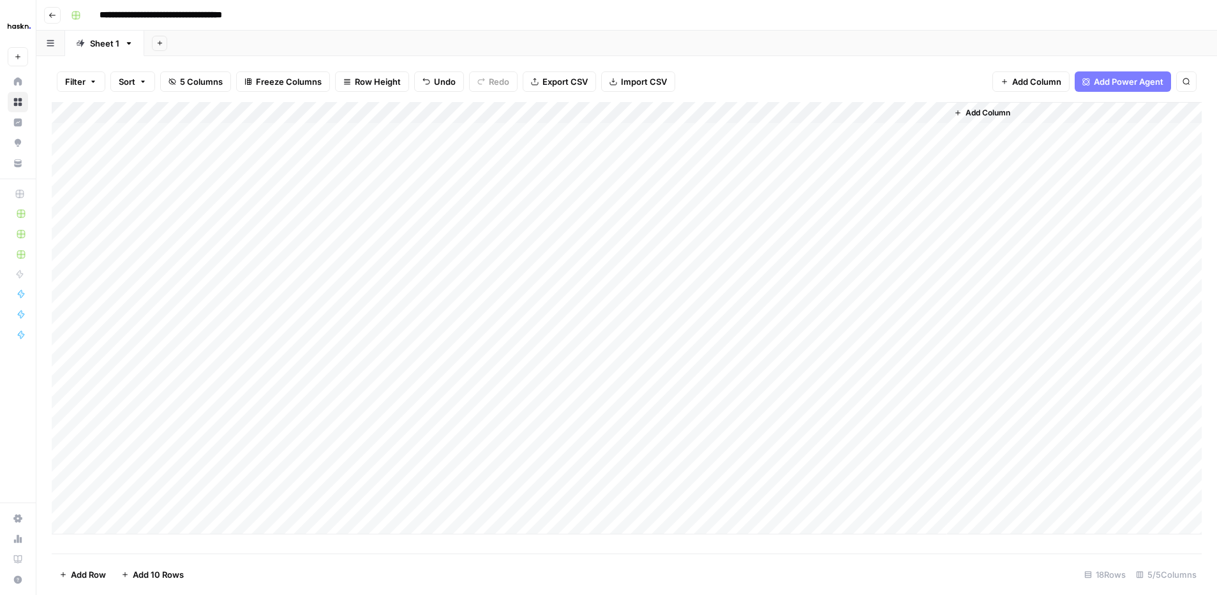
click at [549, 413] on div "Add Column" at bounding box center [627, 318] width 1150 height 433
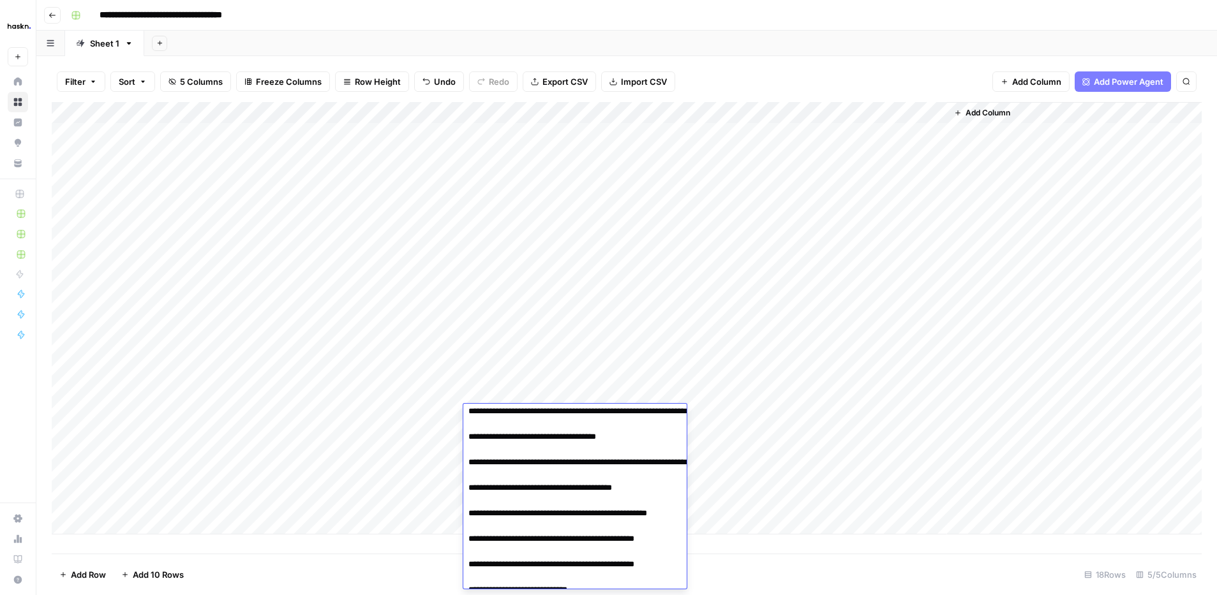
scroll to position [0, 0]
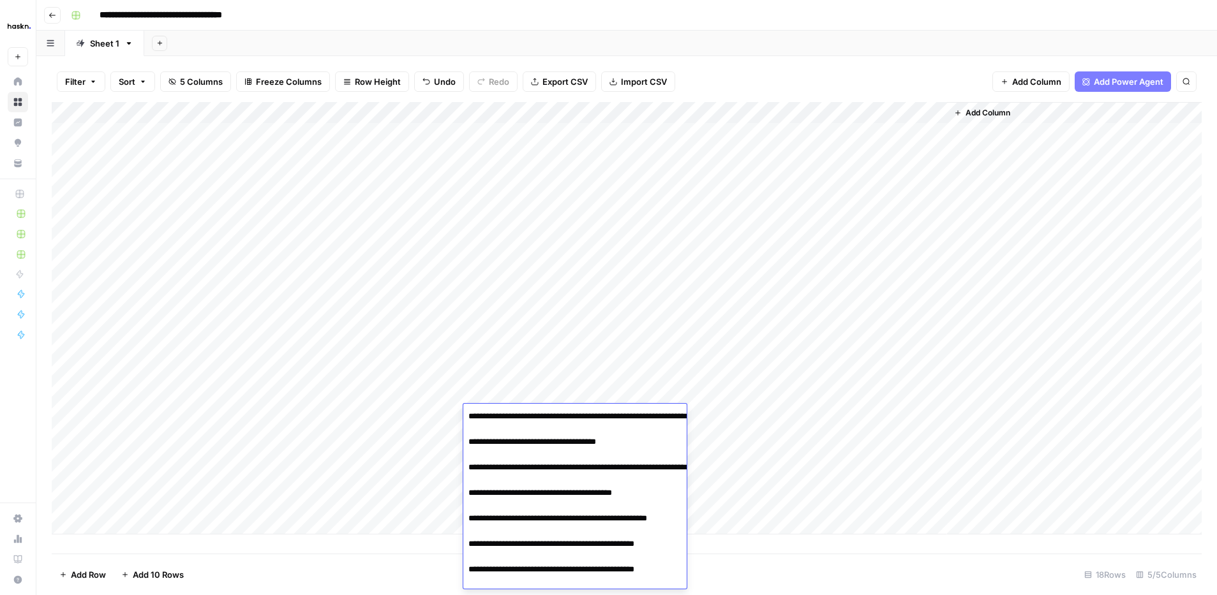
drag, startPoint x: 371, startPoint y: 441, endPoint x: 478, endPoint y: 438, distance: 107.2
click at [374, 441] on div "Add Column" at bounding box center [627, 318] width 1150 height 433
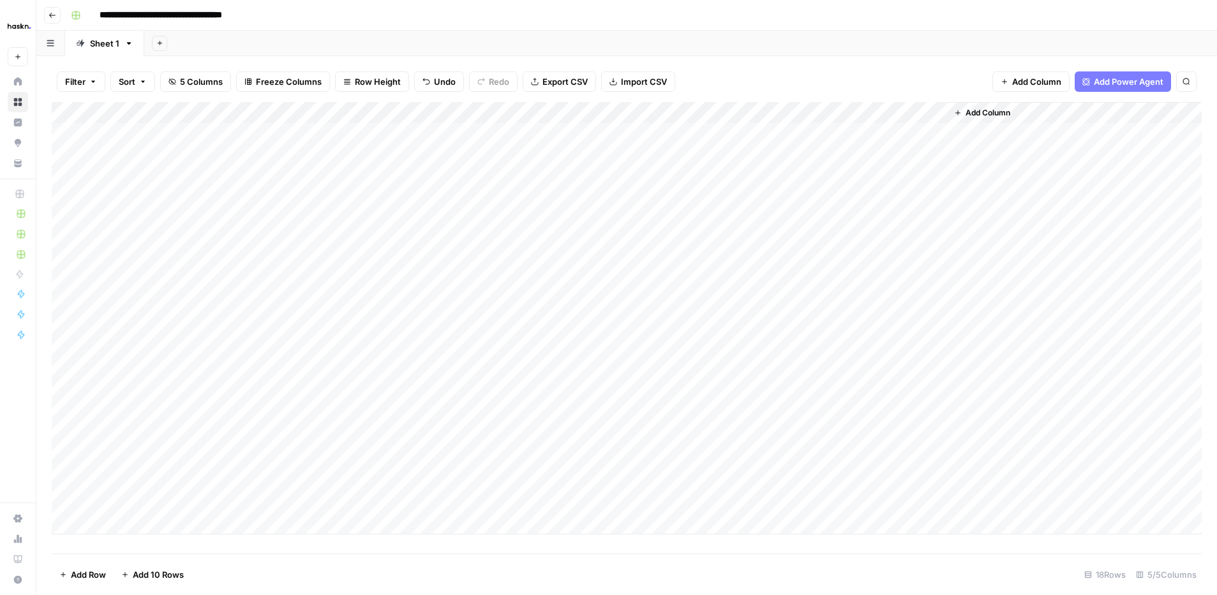
click at [533, 440] on div "Add Column" at bounding box center [627, 318] width 1150 height 433
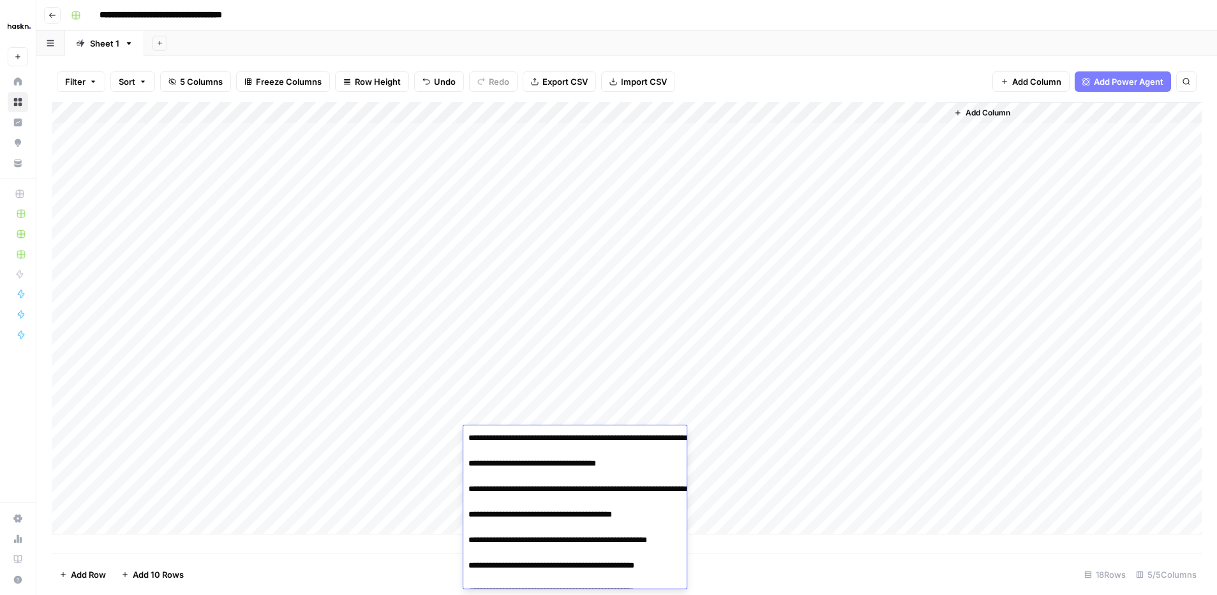
scroll to position [63, 0]
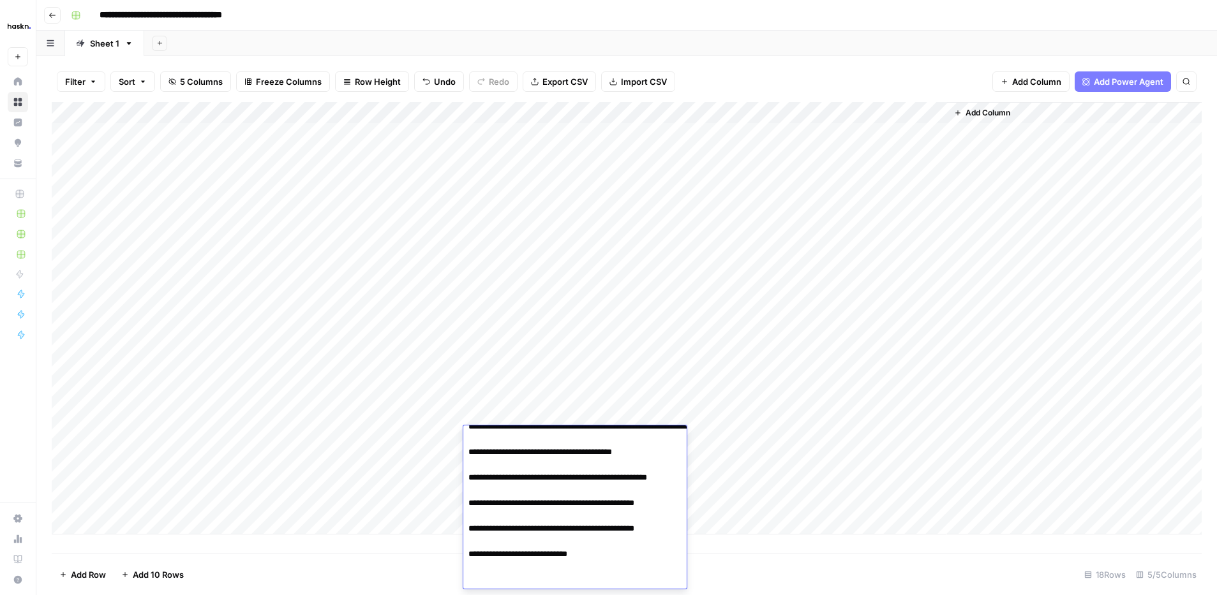
click at [533, 440] on textarea "**********" at bounding box center [586, 478] width 246 height 222
click at [501, 412] on div "Add Column" at bounding box center [627, 318] width 1150 height 433
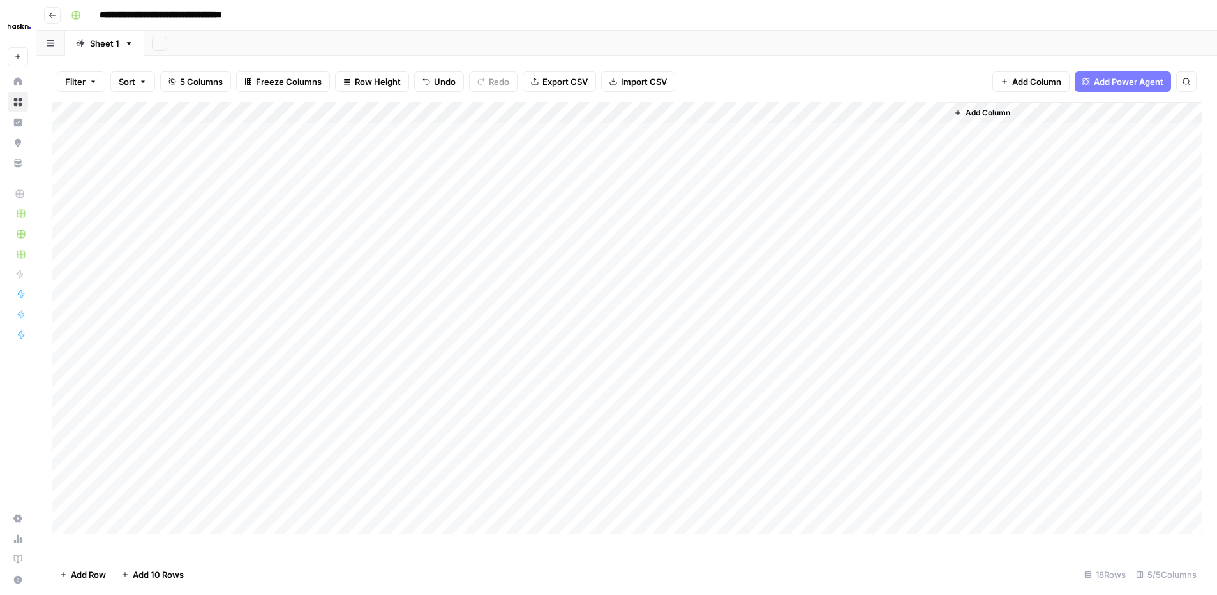
click at [501, 412] on div "Add Column" at bounding box center [627, 318] width 1150 height 433
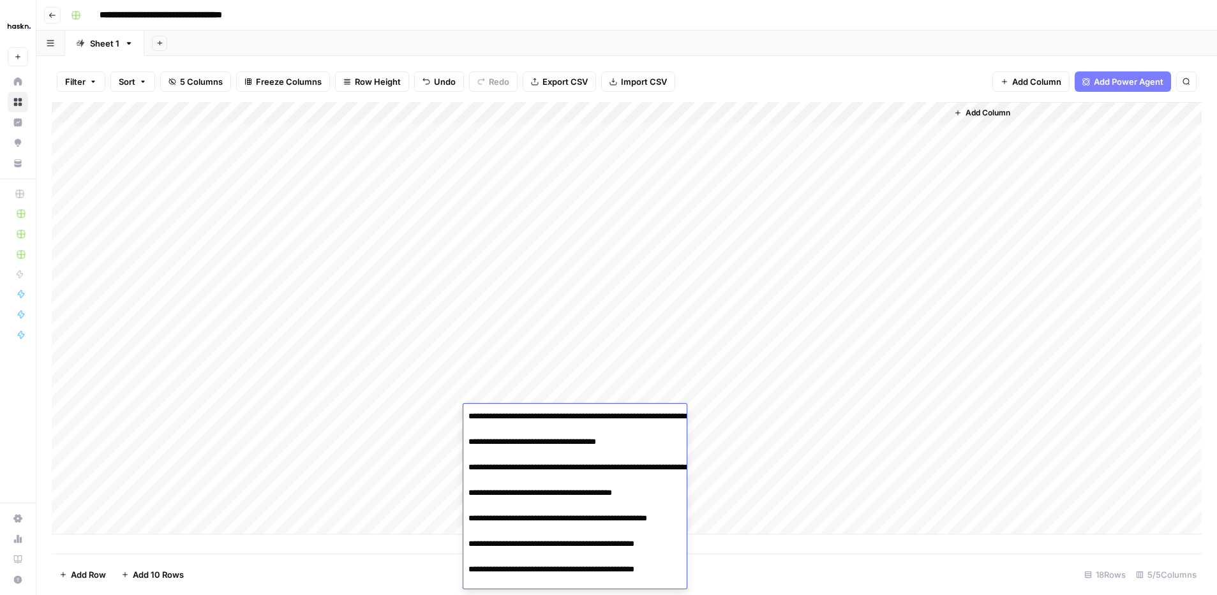
click at [501, 412] on textarea "**********" at bounding box center [586, 519] width 246 height 222
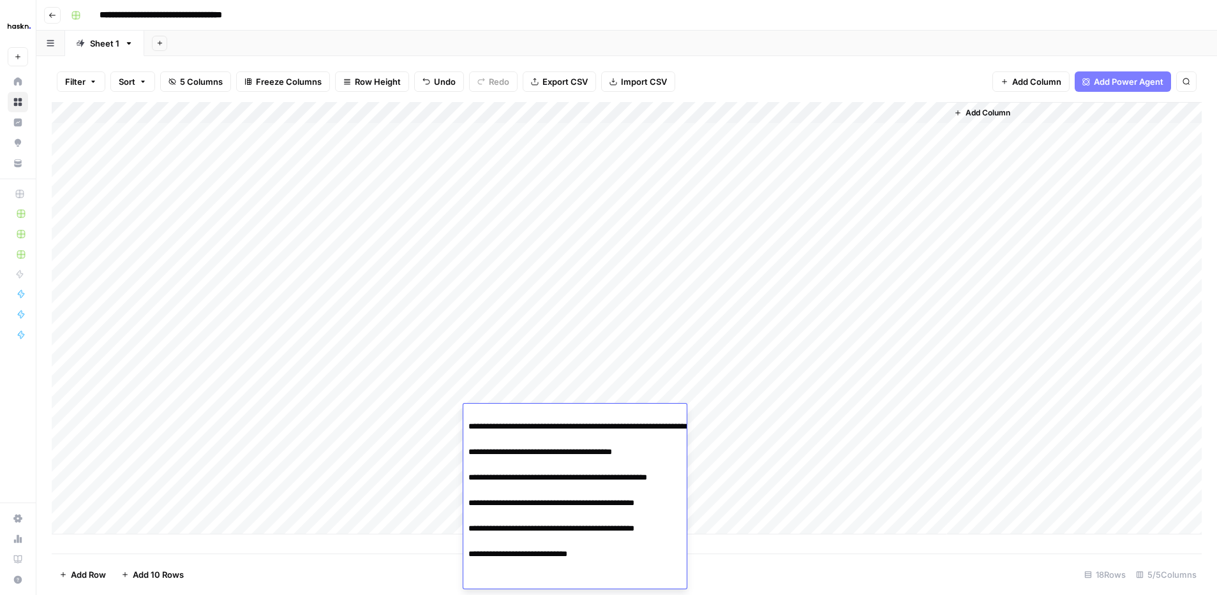
type textarea "**********"
click at [221, 468] on div "Add Column" at bounding box center [627, 318] width 1150 height 433
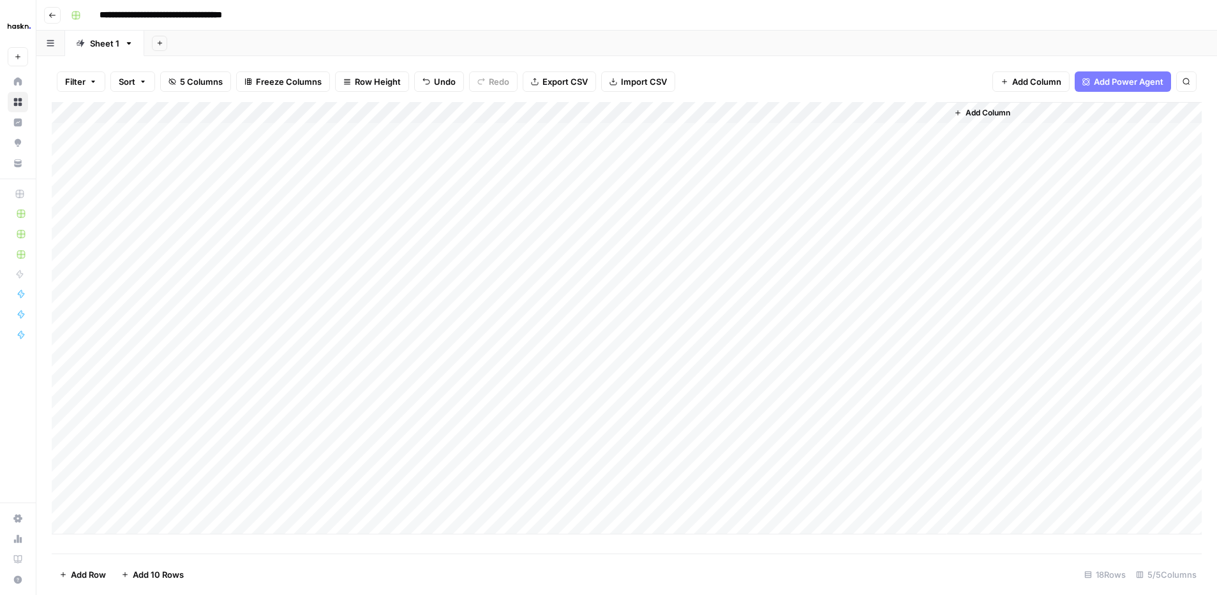
click at [228, 478] on div "Add Column" at bounding box center [627, 318] width 1150 height 433
click at [512, 487] on div "Add Column" at bounding box center [627, 318] width 1150 height 433
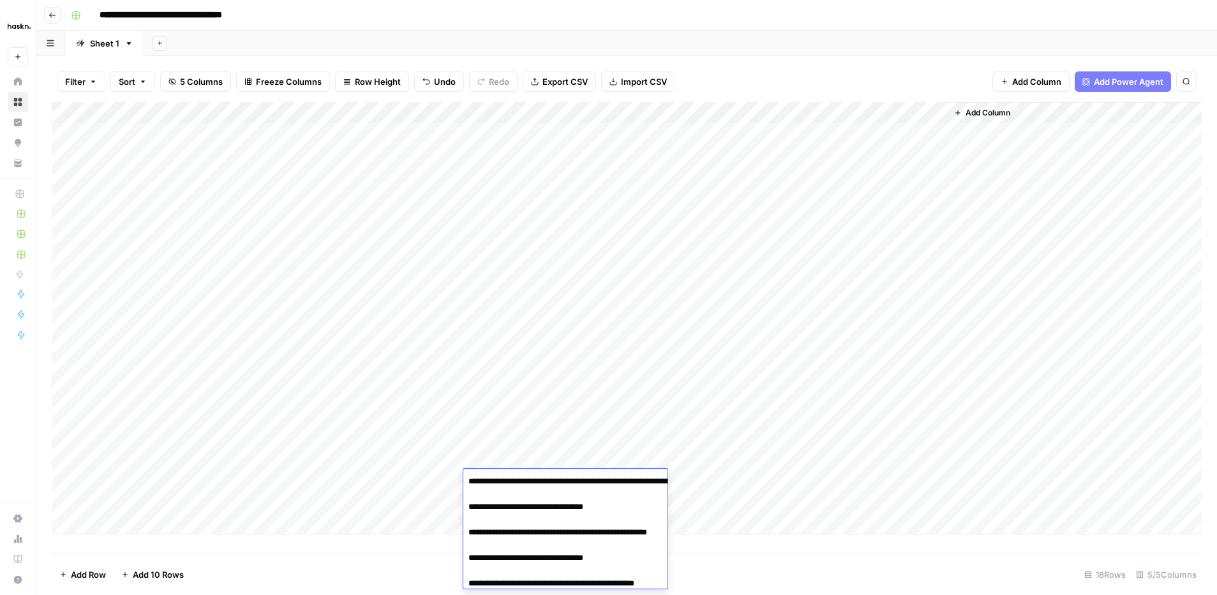
scroll to position [106, 0]
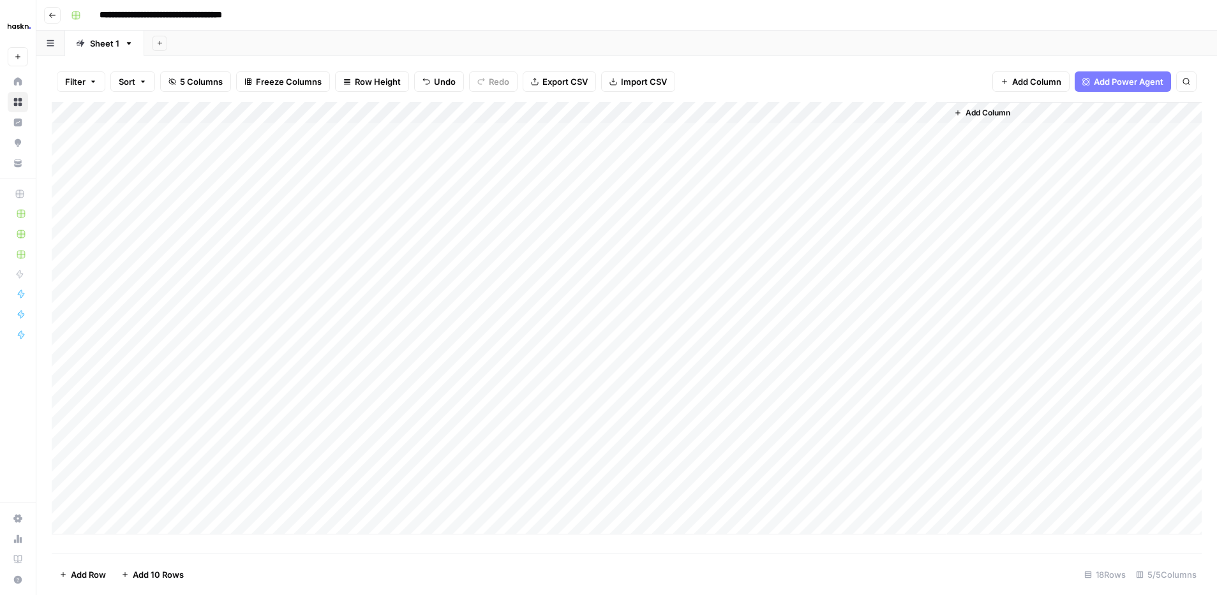
click at [440, 507] on div "Add Column" at bounding box center [627, 318] width 1150 height 433
click at [523, 508] on div "Add Column" at bounding box center [627, 318] width 1150 height 433
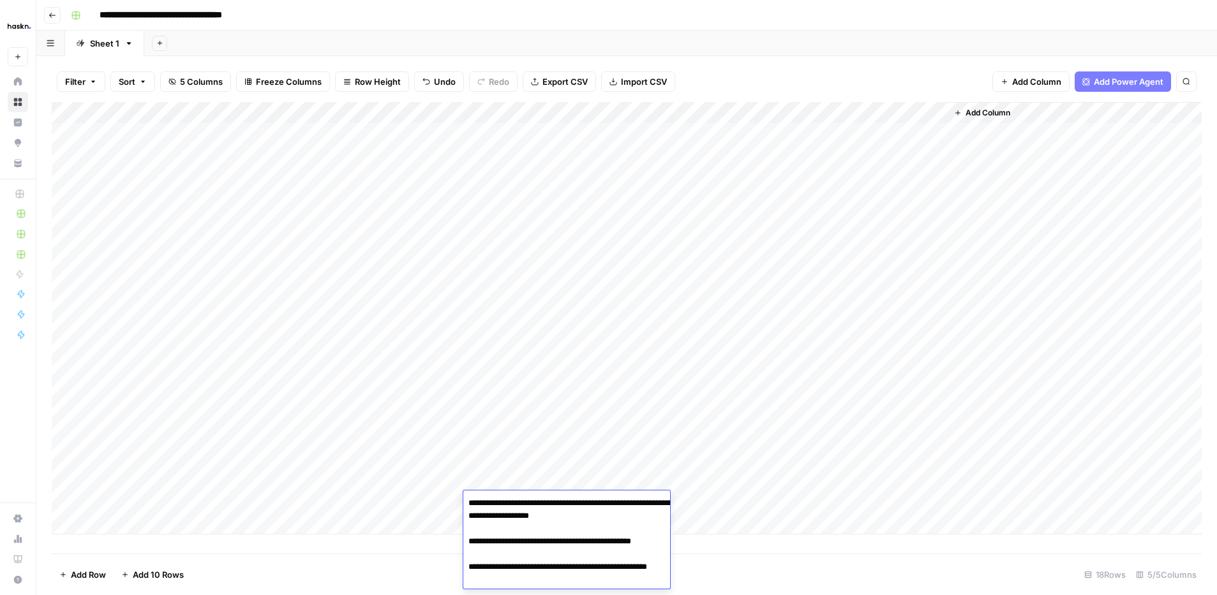
scroll to position [140, 0]
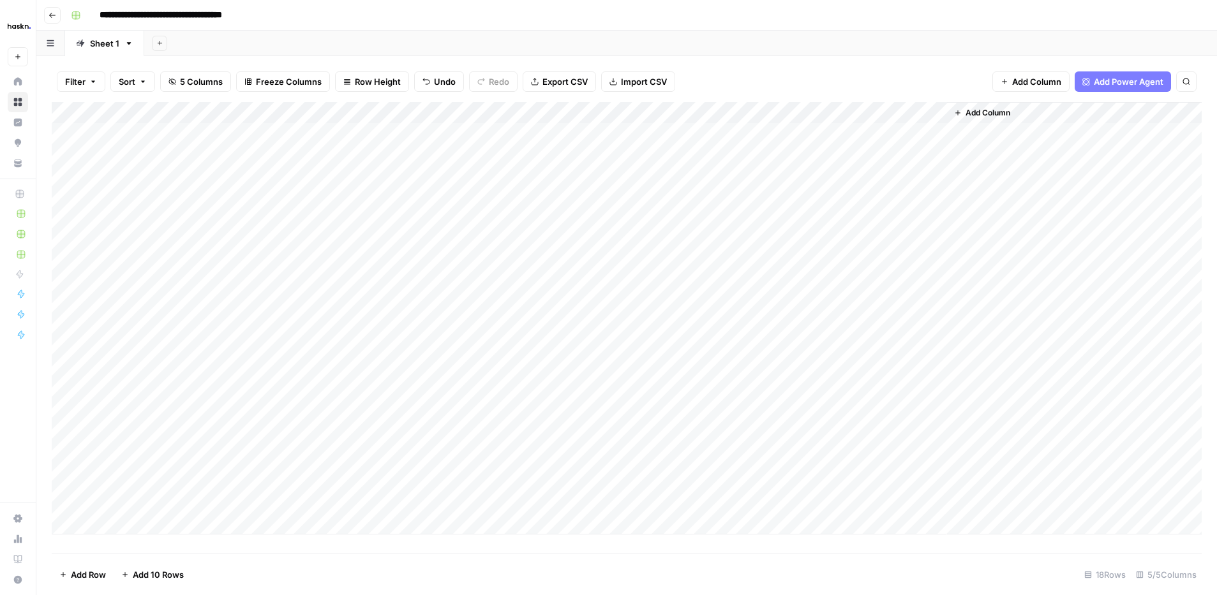
click at [510, 433] on div "Add Column" at bounding box center [627, 318] width 1150 height 433
click at [574, 475] on div "Add Column" at bounding box center [627, 318] width 1150 height 433
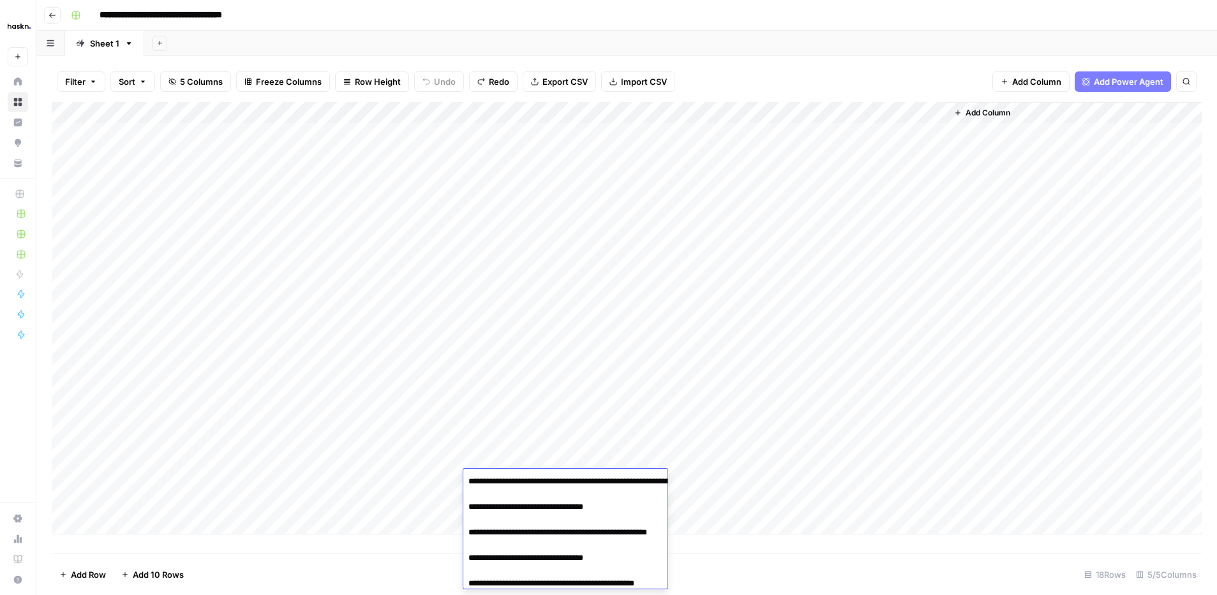
scroll to position [106, 0]
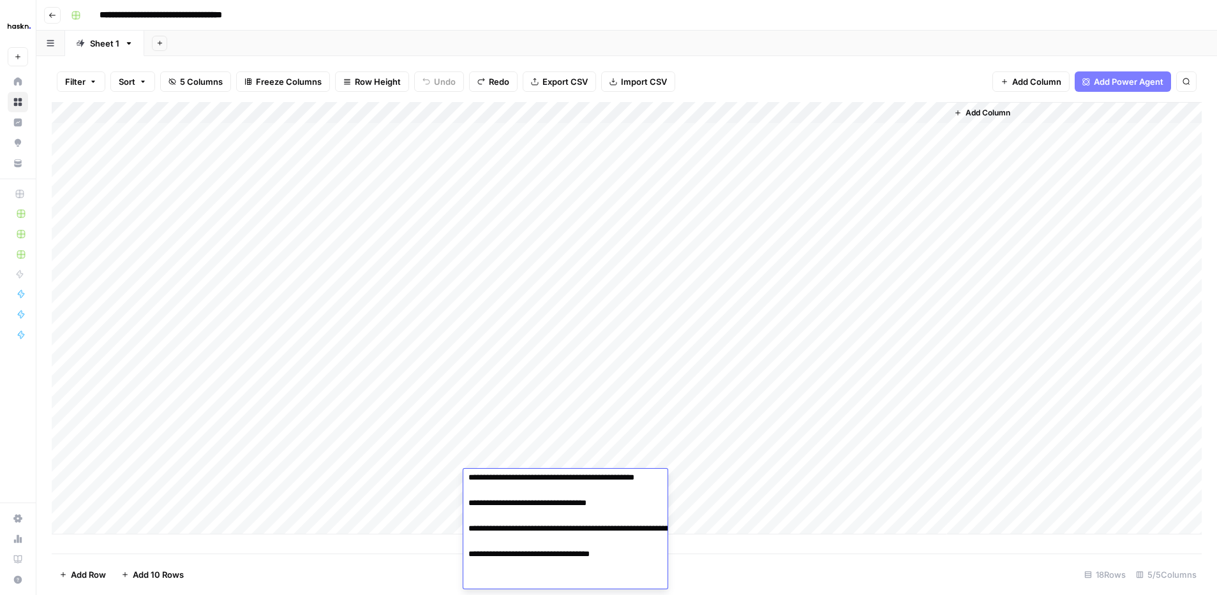
drag, startPoint x: 593, startPoint y: 428, endPoint x: 612, endPoint y: 427, distance: 19.2
click at [593, 429] on div "Add Column" at bounding box center [627, 318] width 1150 height 433
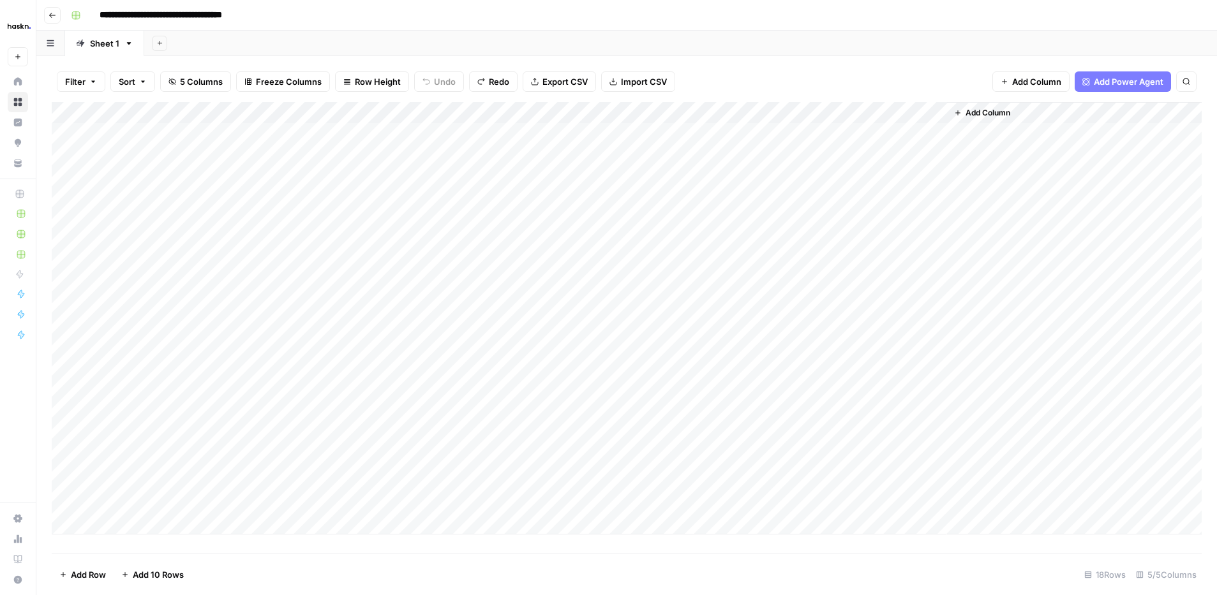
click at [227, 435] on div "Add Column" at bounding box center [627, 318] width 1150 height 433
click at [398, 438] on div "Add Column" at bounding box center [627, 318] width 1150 height 433
click at [511, 439] on div "Add Column" at bounding box center [627, 318] width 1150 height 433
click at [230, 436] on div "Add Column" at bounding box center [627, 318] width 1150 height 433
click at [926, 433] on div "Add Column" at bounding box center [627, 318] width 1150 height 433
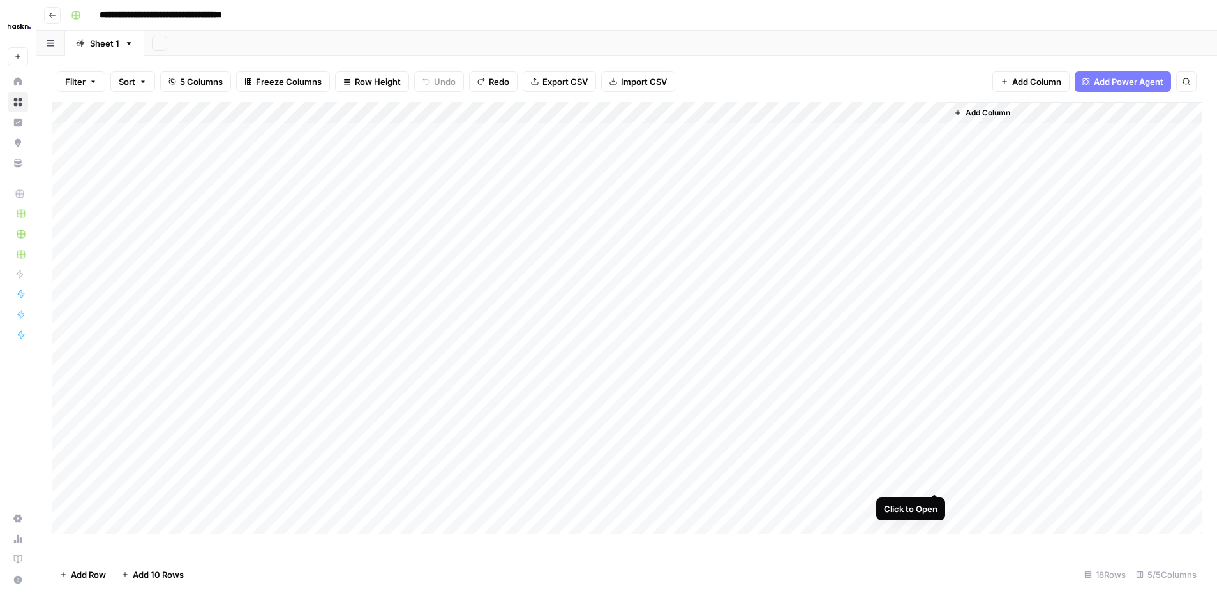
click at [930, 481] on div "Add Column" at bounding box center [627, 318] width 1150 height 433
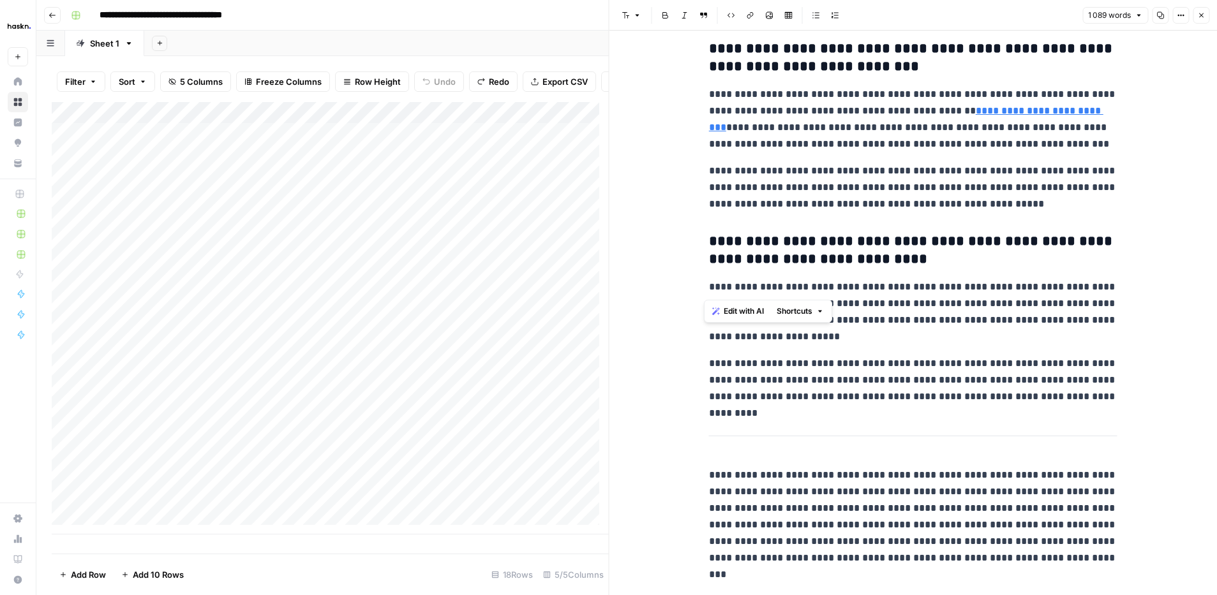
scroll to position [2248, 0]
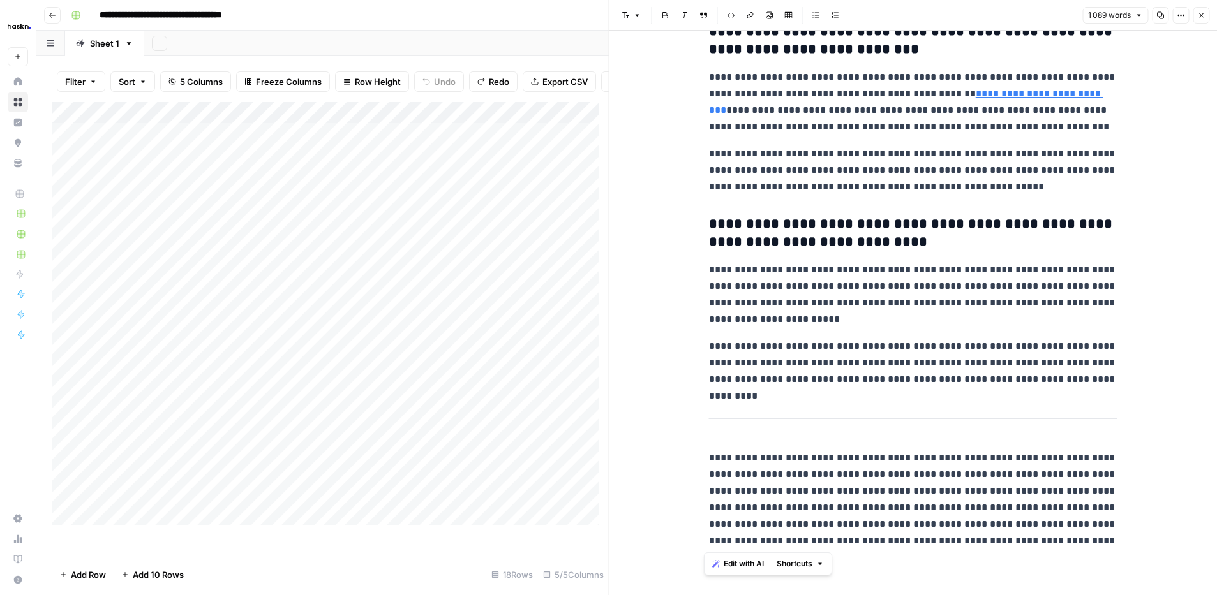
drag, startPoint x: 699, startPoint y: 64, endPoint x: 1142, endPoint y: 574, distance: 674.5
copy div "**********"
click at [740, 233] on h3 "**********" at bounding box center [913, 234] width 408 height 36
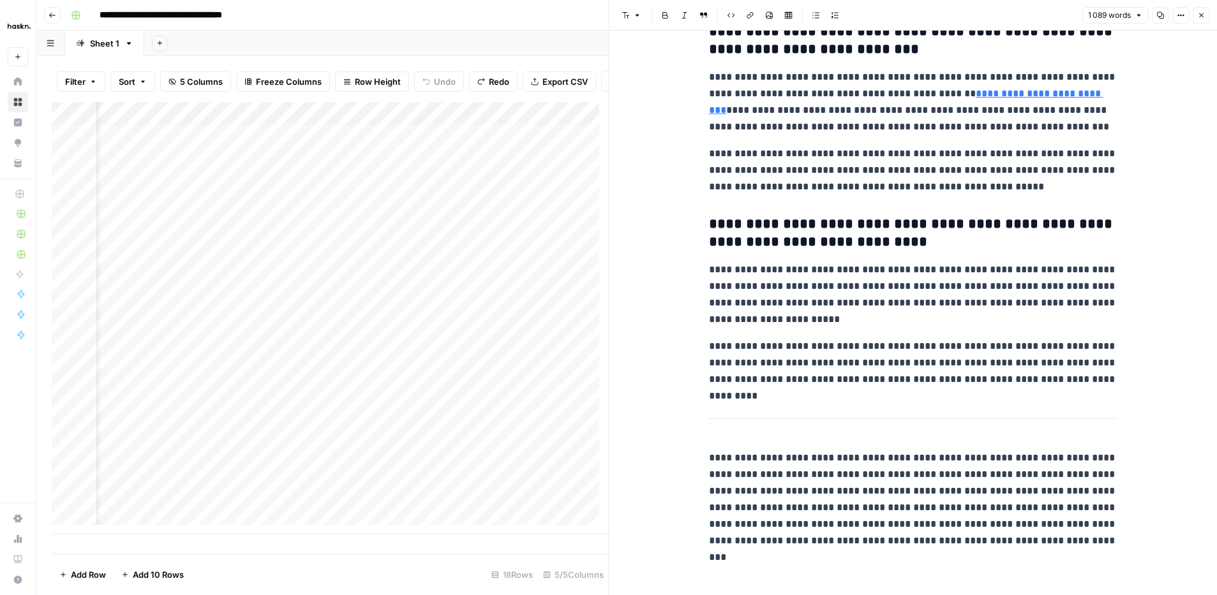
scroll to position [10, 49]
click at [1204, 17] on icon "button" at bounding box center [1201, 15] width 8 height 8
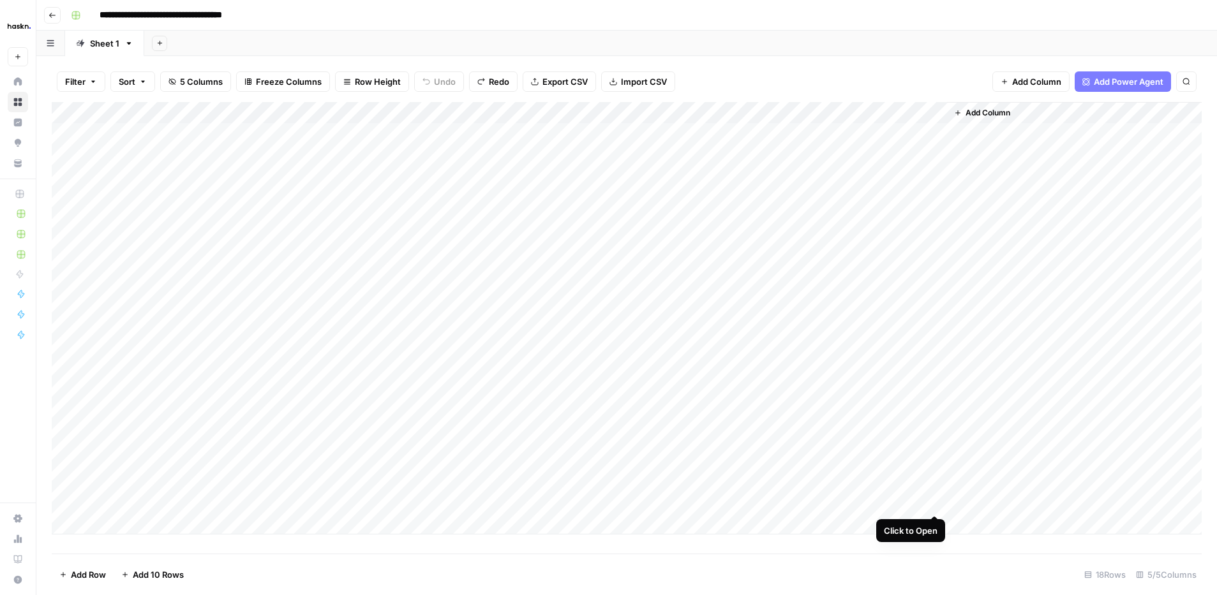
click at [935, 502] on div "Add Column" at bounding box center [627, 318] width 1150 height 433
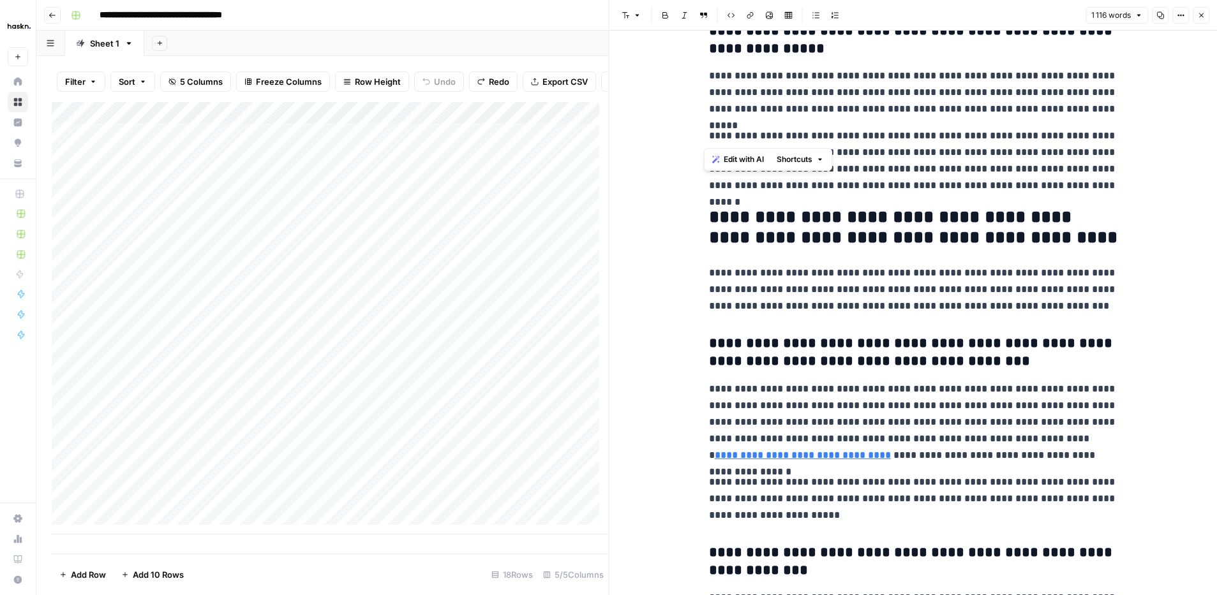
scroll to position [2213, 0]
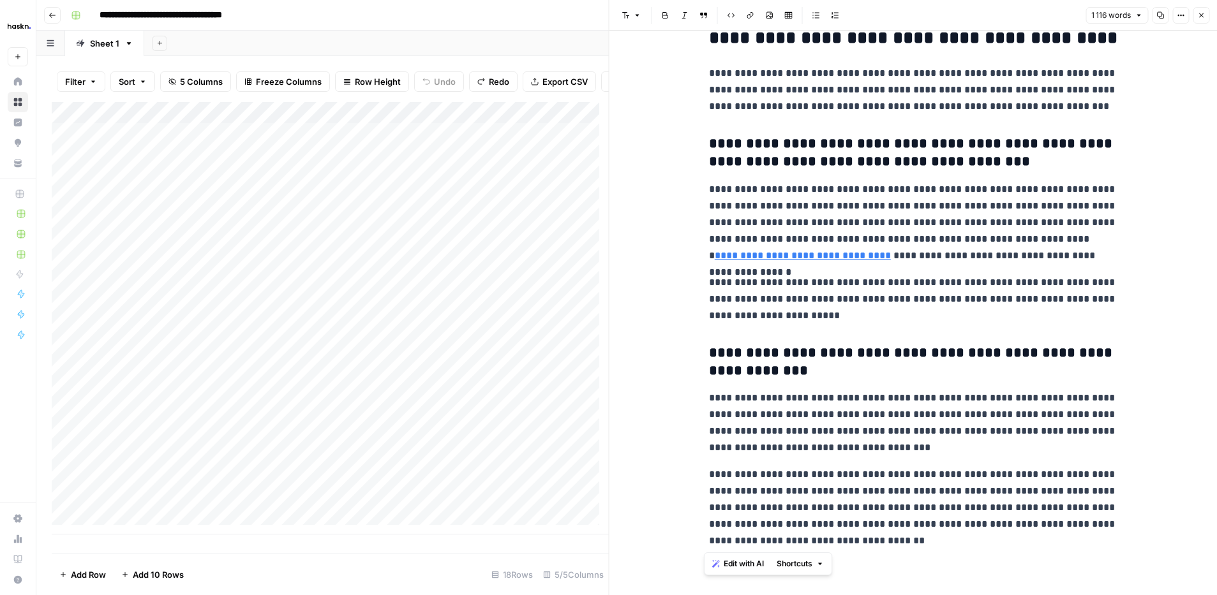
drag, startPoint x: 705, startPoint y: 62, endPoint x: 936, endPoint y: 586, distance: 573.4
copy div "**********"
click at [1205, 24] on header "Font style Bold Italic Block quote Code block Link Image Insert Table Bulleted …" at bounding box center [913, 15] width 608 height 31
click at [1204, 19] on button "Close" at bounding box center [1201, 15] width 17 height 17
